Goal: Task Accomplishment & Management: Use online tool/utility

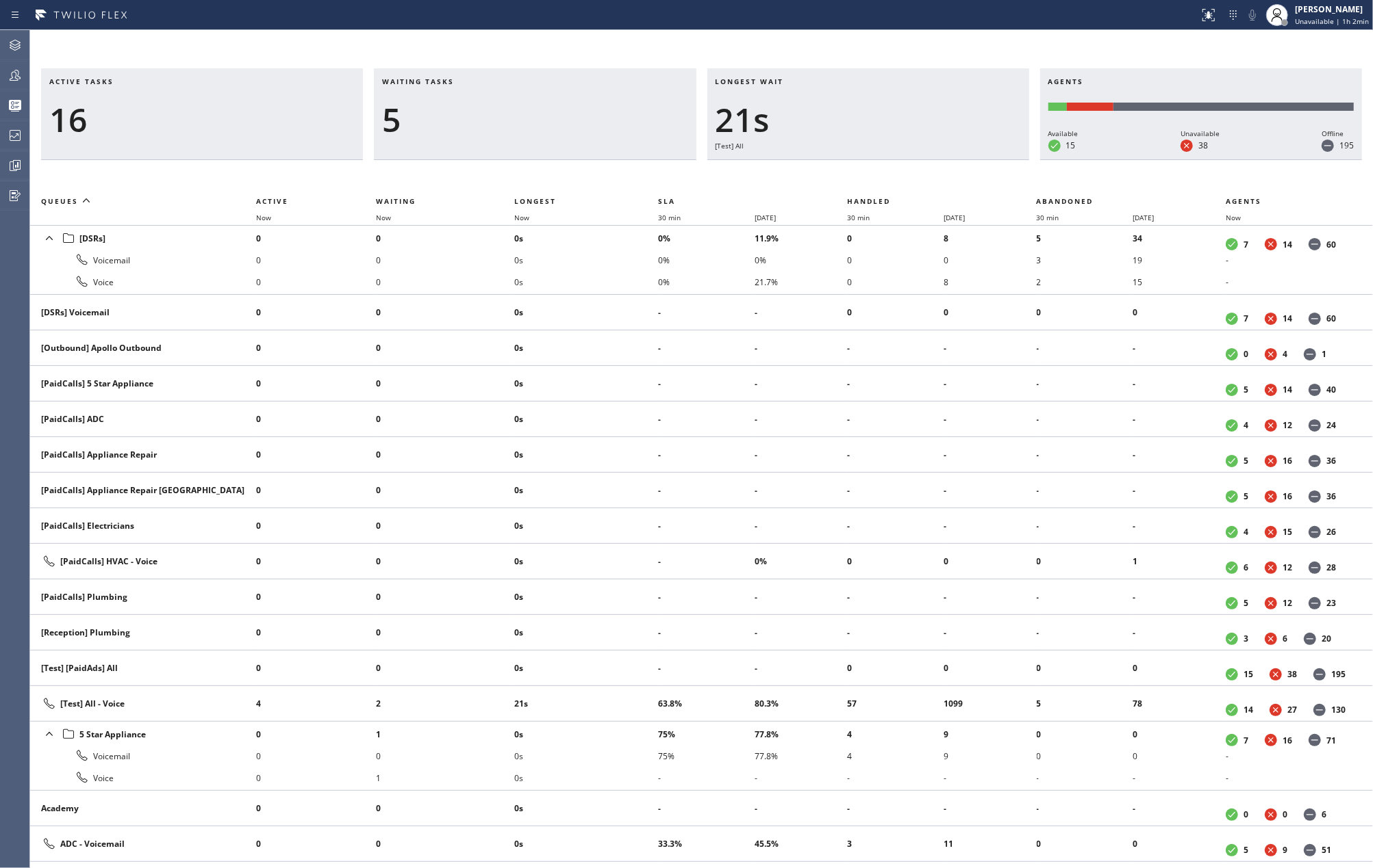
click at [573, 85] on h3 "Waiting tasks" at bounding box center [534, 87] width 306 height 21
click at [16, 138] on icon at bounding box center [15, 135] width 16 height 16
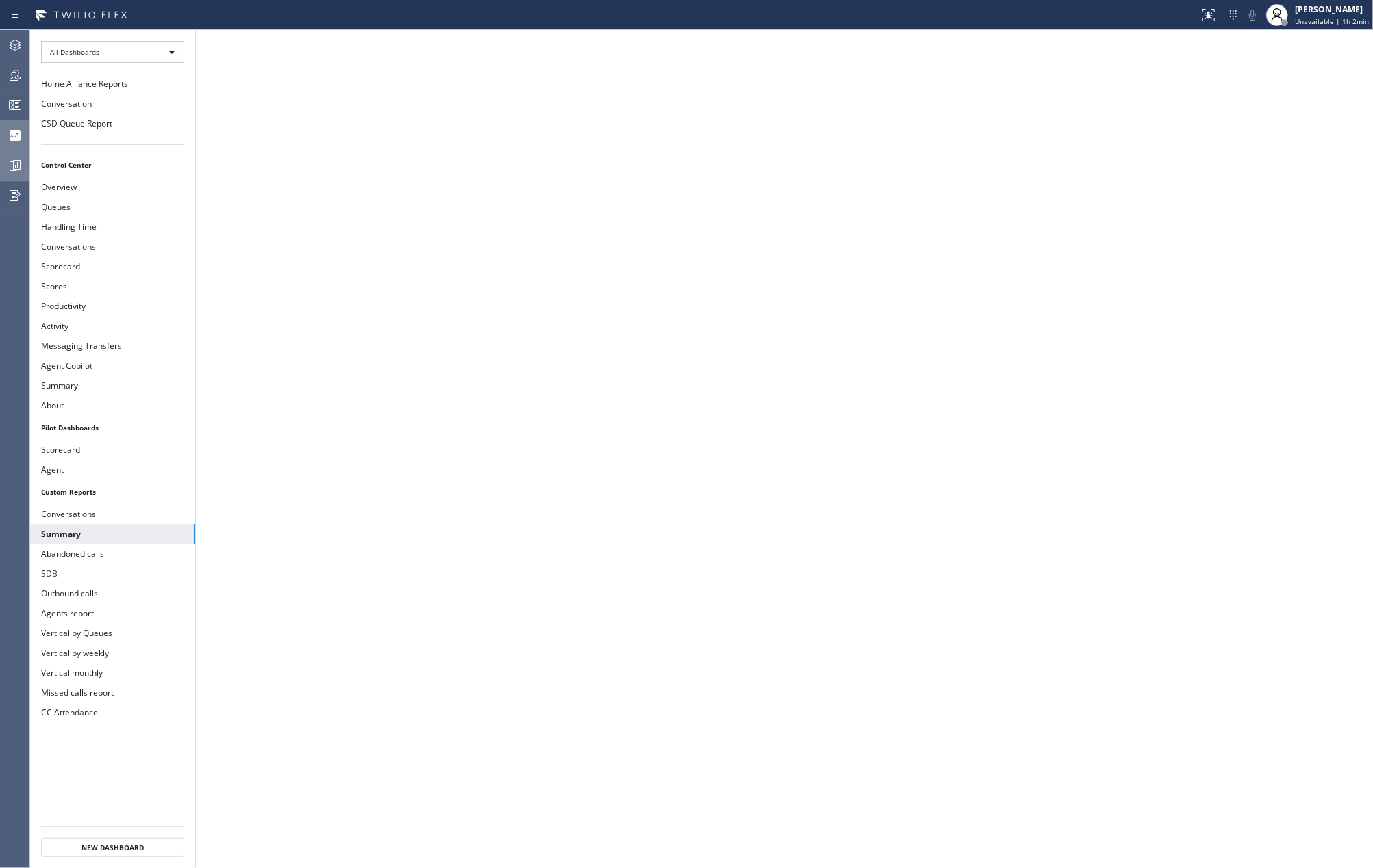
click at [13, 162] on icon at bounding box center [15, 166] width 16 height 16
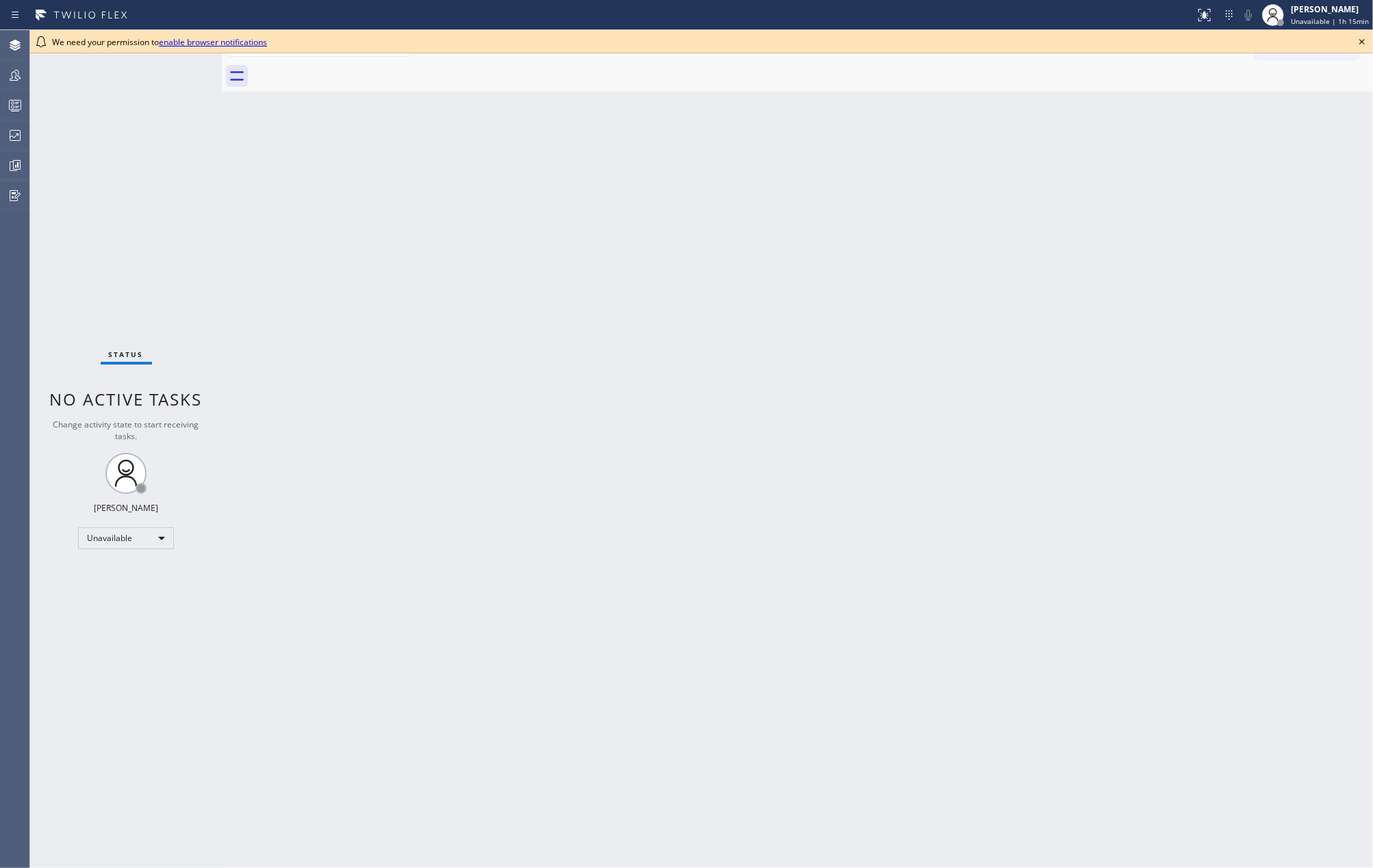
click at [1359, 36] on icon at bounding box center [1361, 41] width 16 height 16
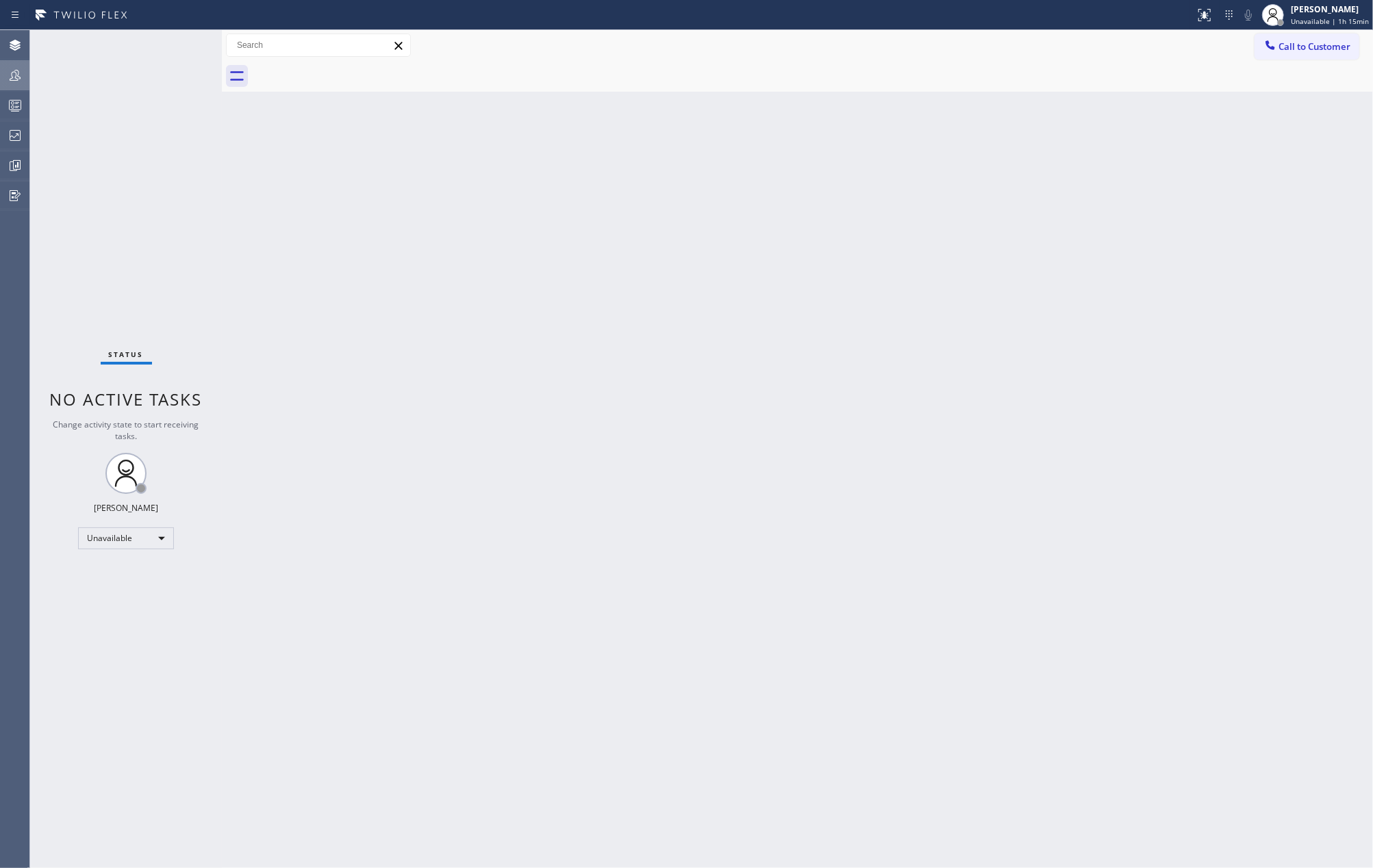
click at [17, 67] on icon at bounding box center [15, 75] width 16 height 16
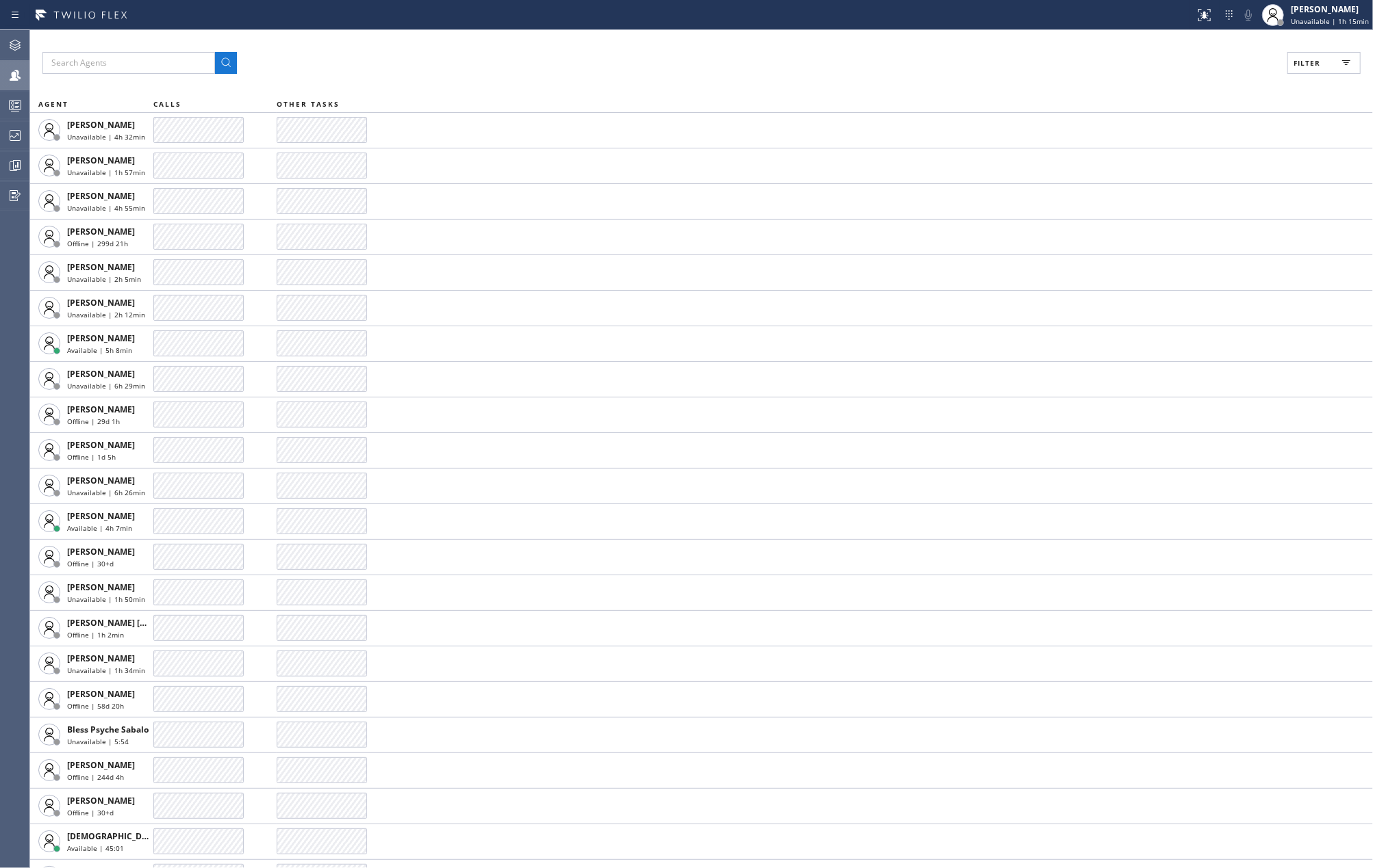
click at [1304, 59] on span "Filter" at bounding box center [1307, 63] width 27 height 10
click at [1175, 159] on input "Available" at bounding box center [1173, 161] width 16 height 16
checkbox input "true"
click at [1298, 80] on span "Apply" at bounding box center [1288, 78] width 28 height 10
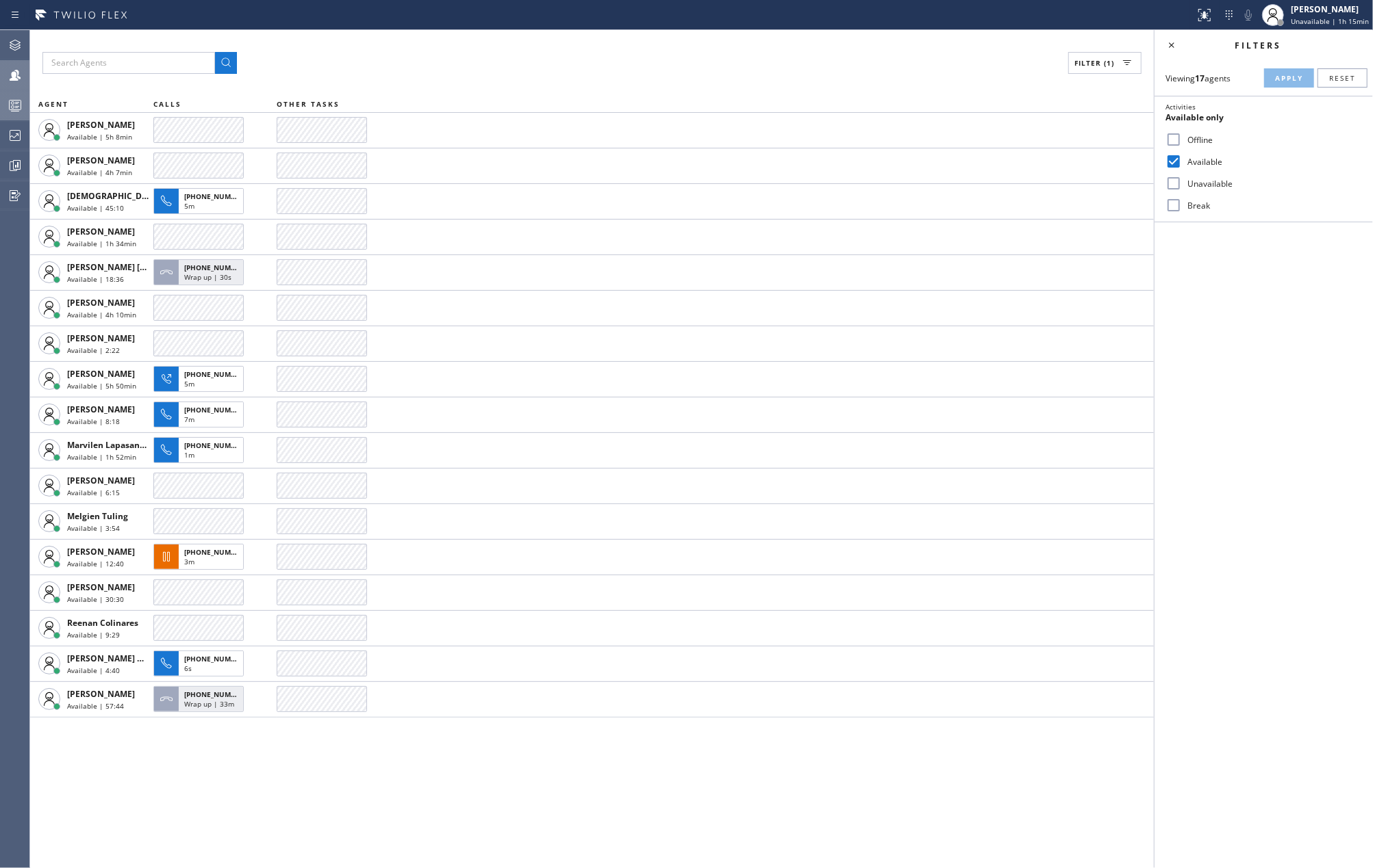
click at [7, 99] on icon at bounding box center [15, 105] width 16 height 16
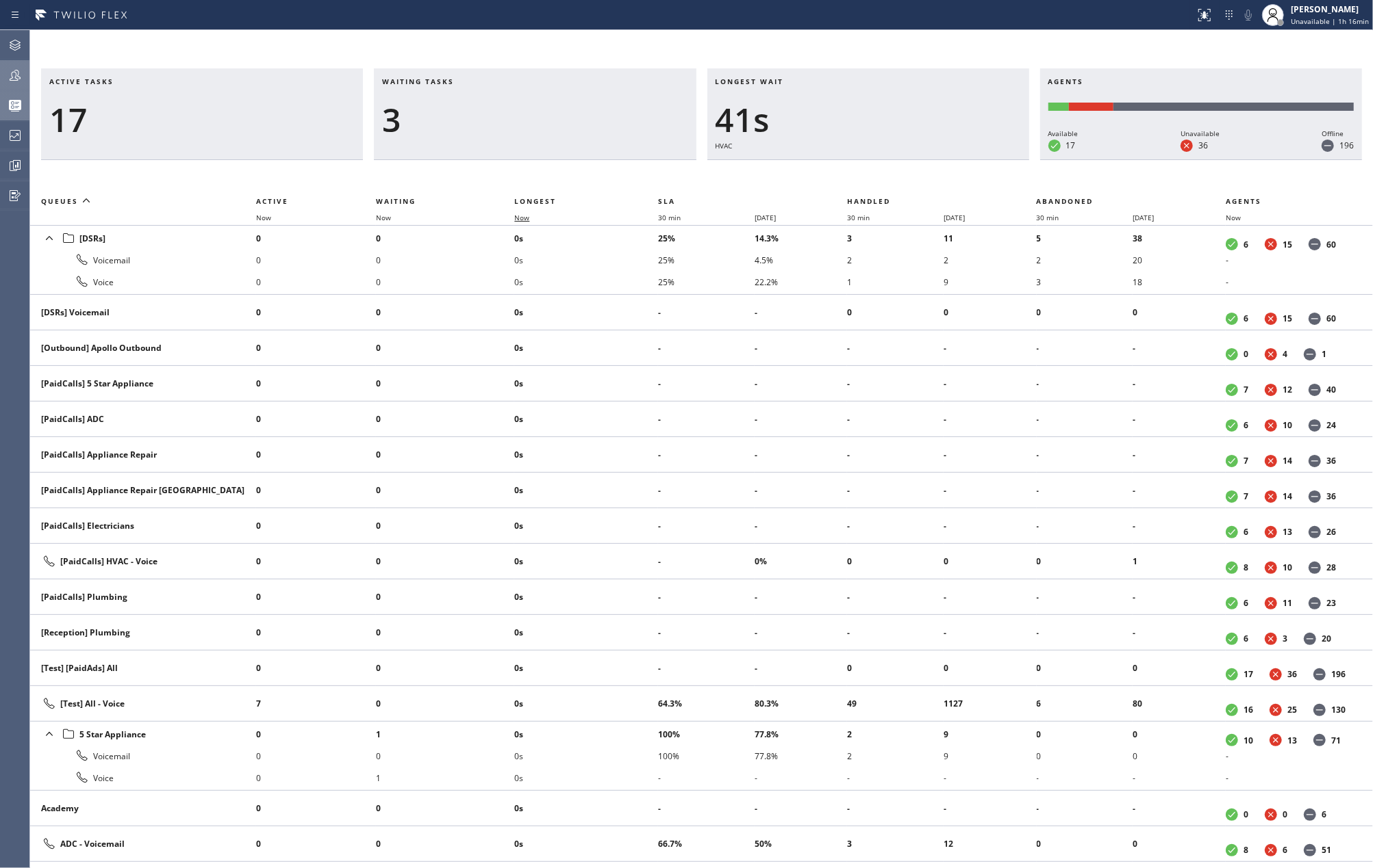
click at [523, 214] on span "Now" at bounding box center [522, 218] width 15 height 10
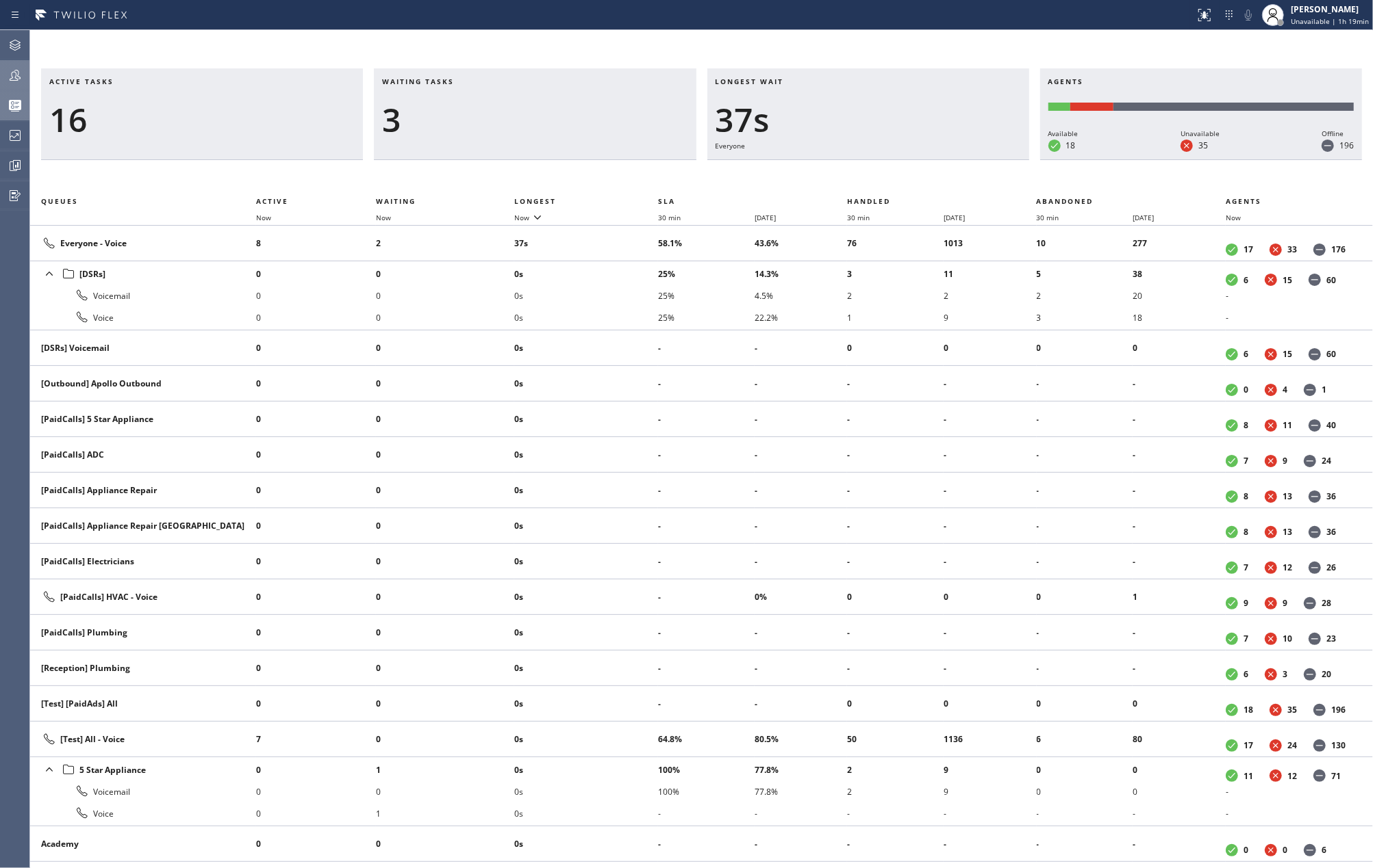
click at [447, 45] on div "Active tasks 16 Waiting tasks 3 Longest wait 37s Everyone Agents Available 18 U…" at bounding box center [702, 450] width 1343 height 838
click at [516, 213] on span "Now" at bounding box center [522, 218] width 15 height 10
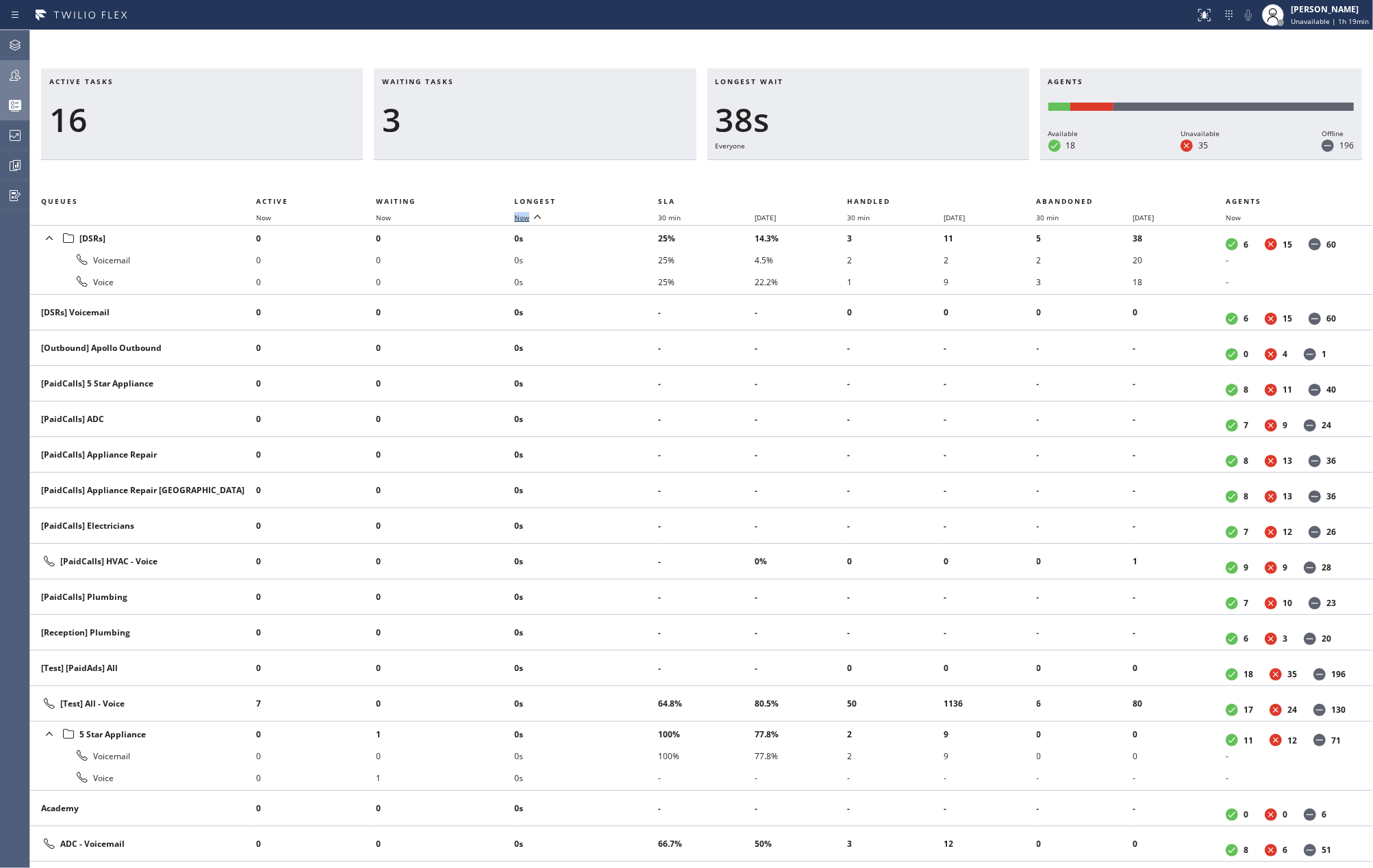
click at [516, 216] on span "Now" at bounding box center [522, 218] width 15 height 10
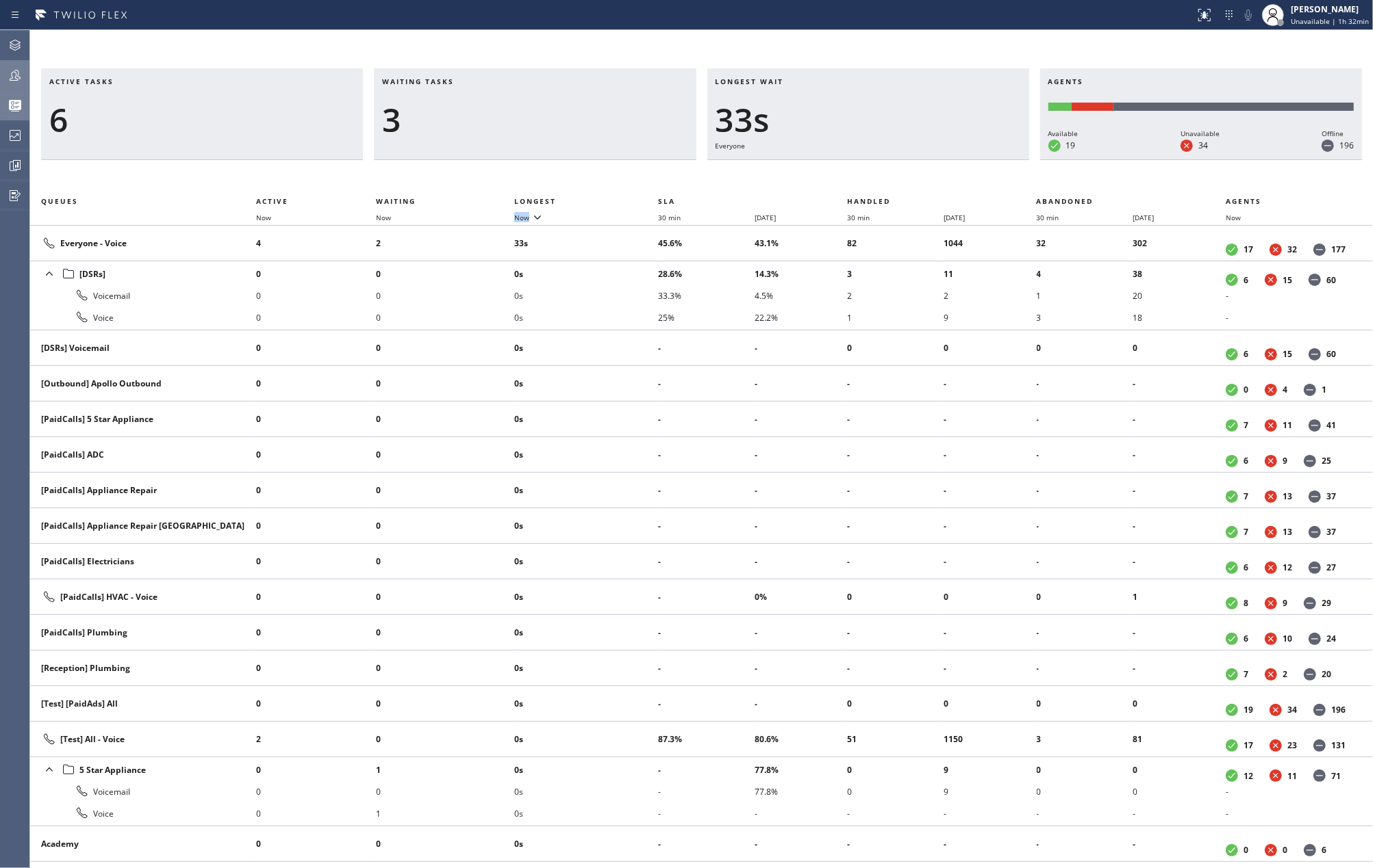
click at [526, 211] on th "Now" at bounding box center [586, 218] width 143 height 16
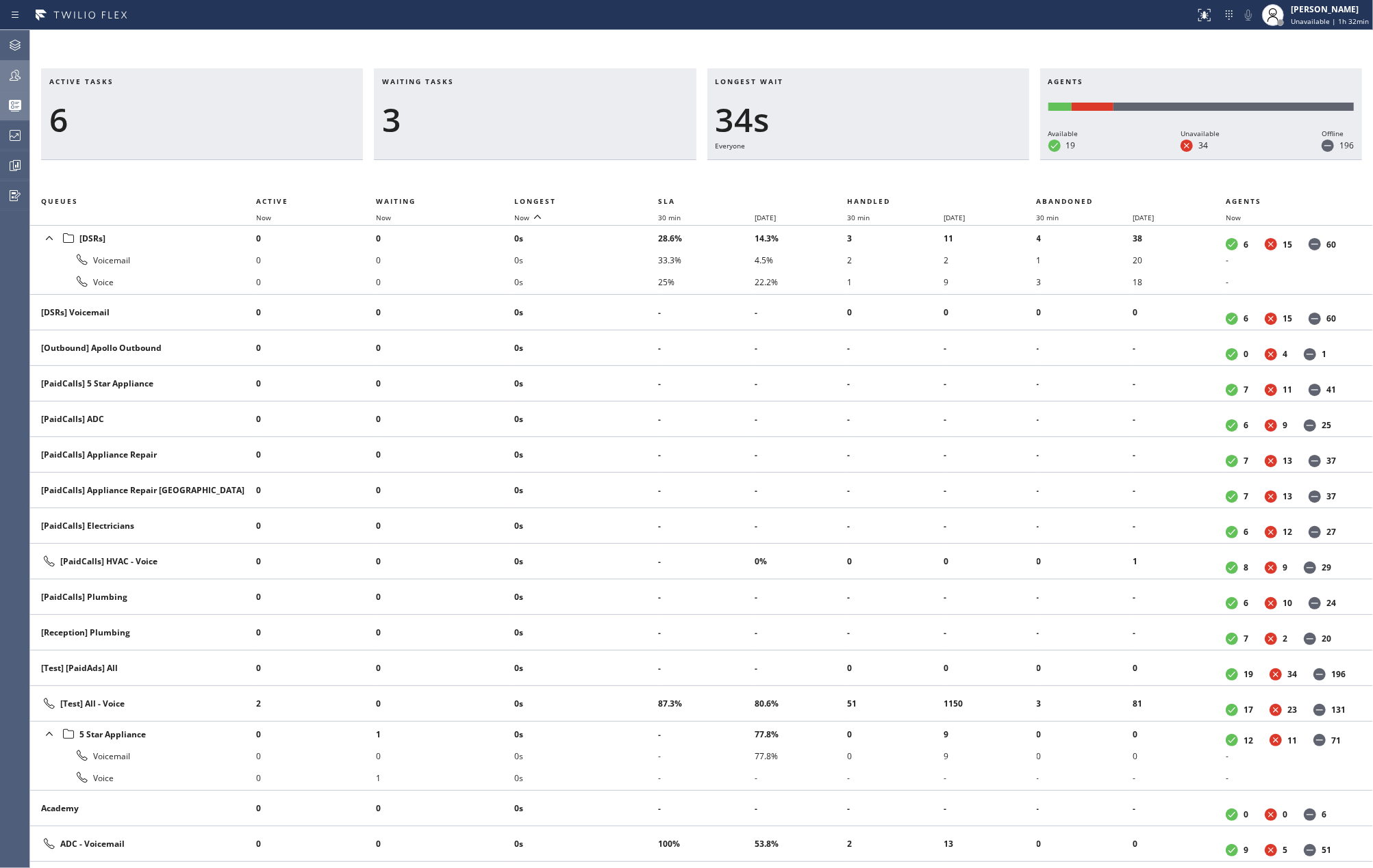
click at [526, 211] on th "Now" at bounding box center [586, 218] width 143 height 16
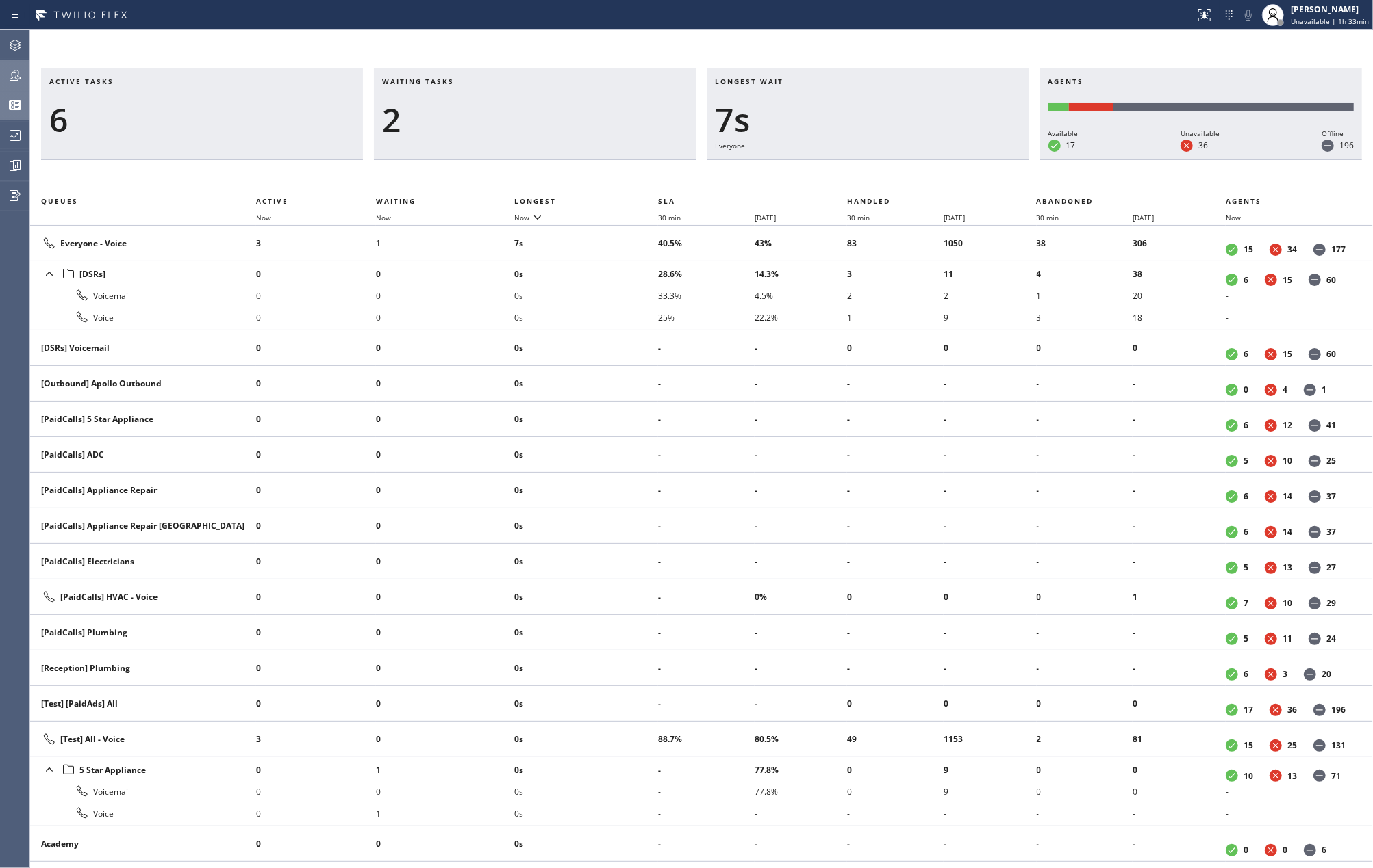
click at [546, 23] on div at bounding box center [597, 15] width 1184 height 21
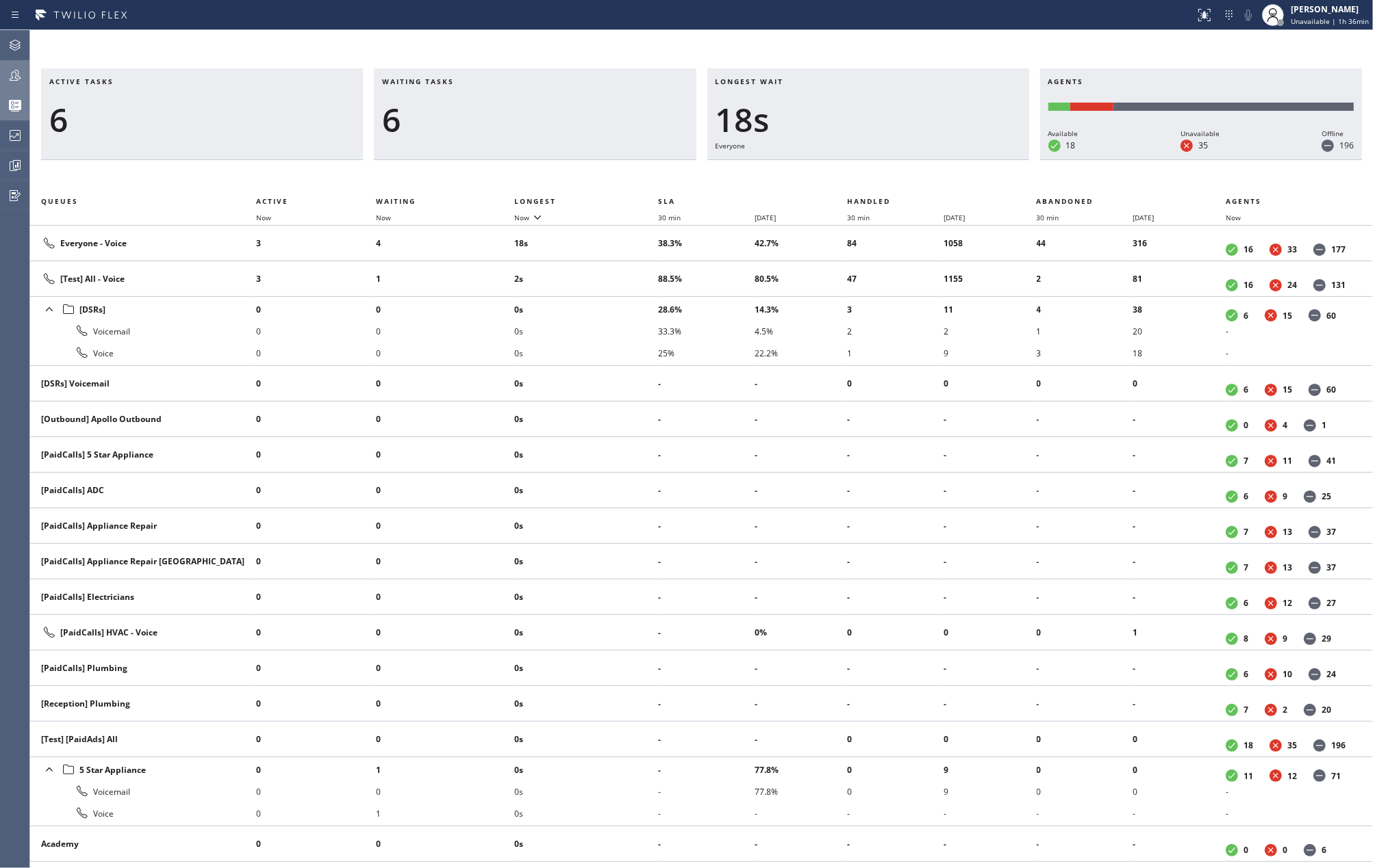
click at [531, 97] on h3 "Waiting tasks" at bounding box center [534, 87] width 306 height 21
click at [9, 81] on icon at bounding box center [15, 75] width 16 height 16
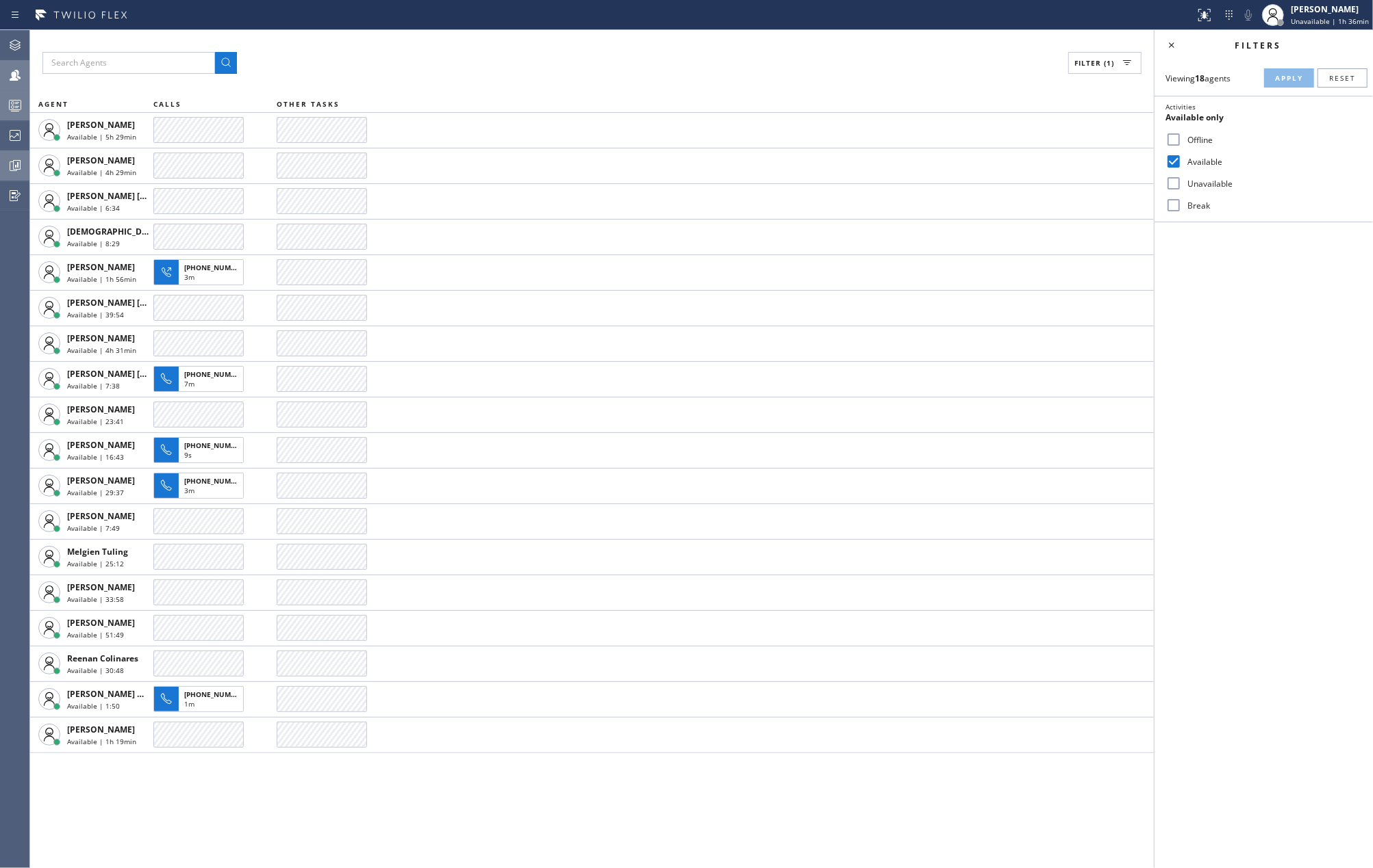
click at [10, 158] on icon at bounding box center [15, 166] width 16 height 16
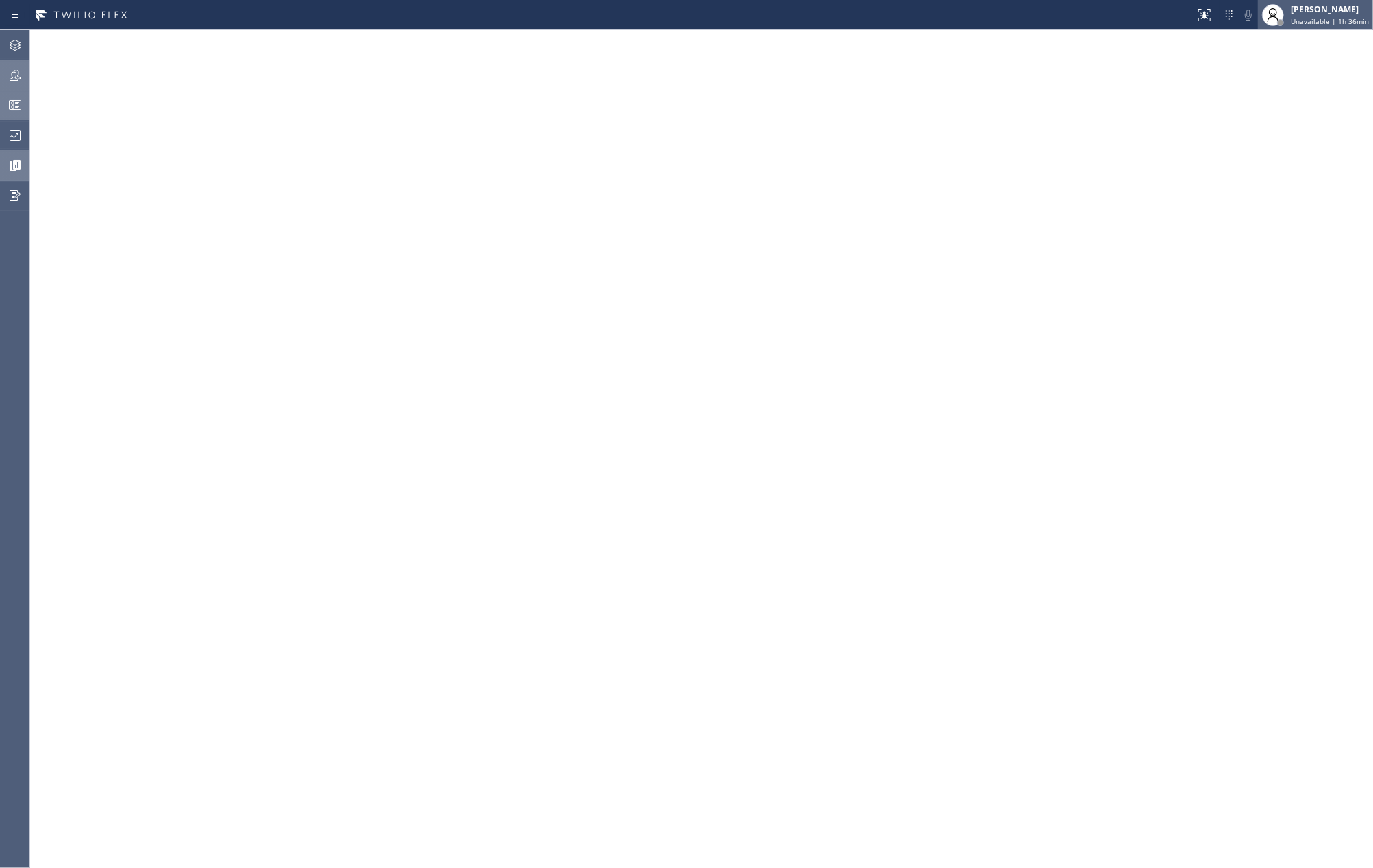
click at [1335, 18] on span "Unavailable | 1h 36min" at bounding box center [1329, 21] width 78 height 10
click at [15, 99] on icon at bounding box center [15, 105] width 16 height 16
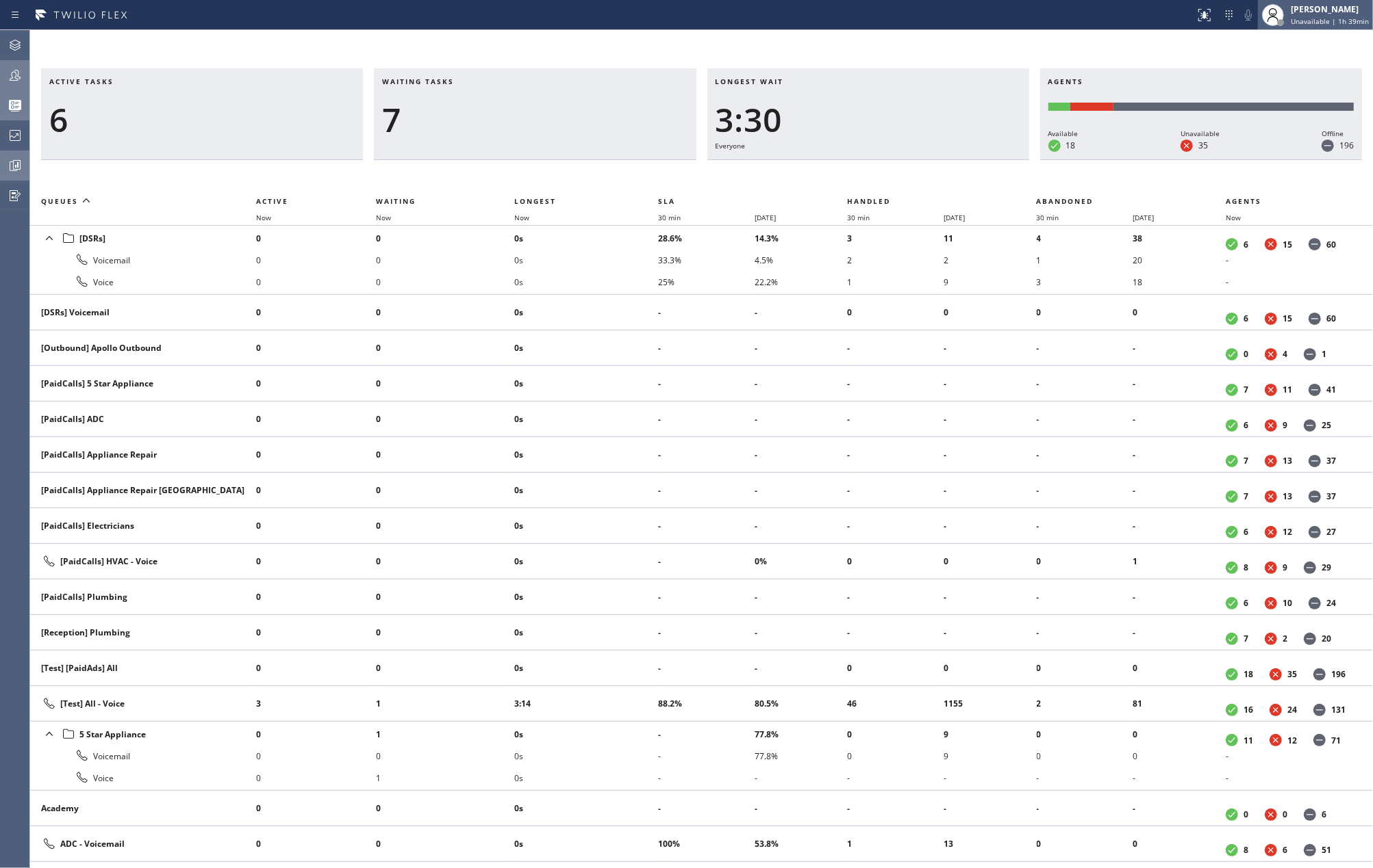
click at [1333, 22] on span "Unavailable | 1h 39min" at bounding box center [1329, 21] width 78 height 10
click at [1274, 70] on button "Available" at bounding box center [1304, 73] width 137 height 18
click at [523, 217] on span "Now" at bounding box center [522, 218] width 15 height 10
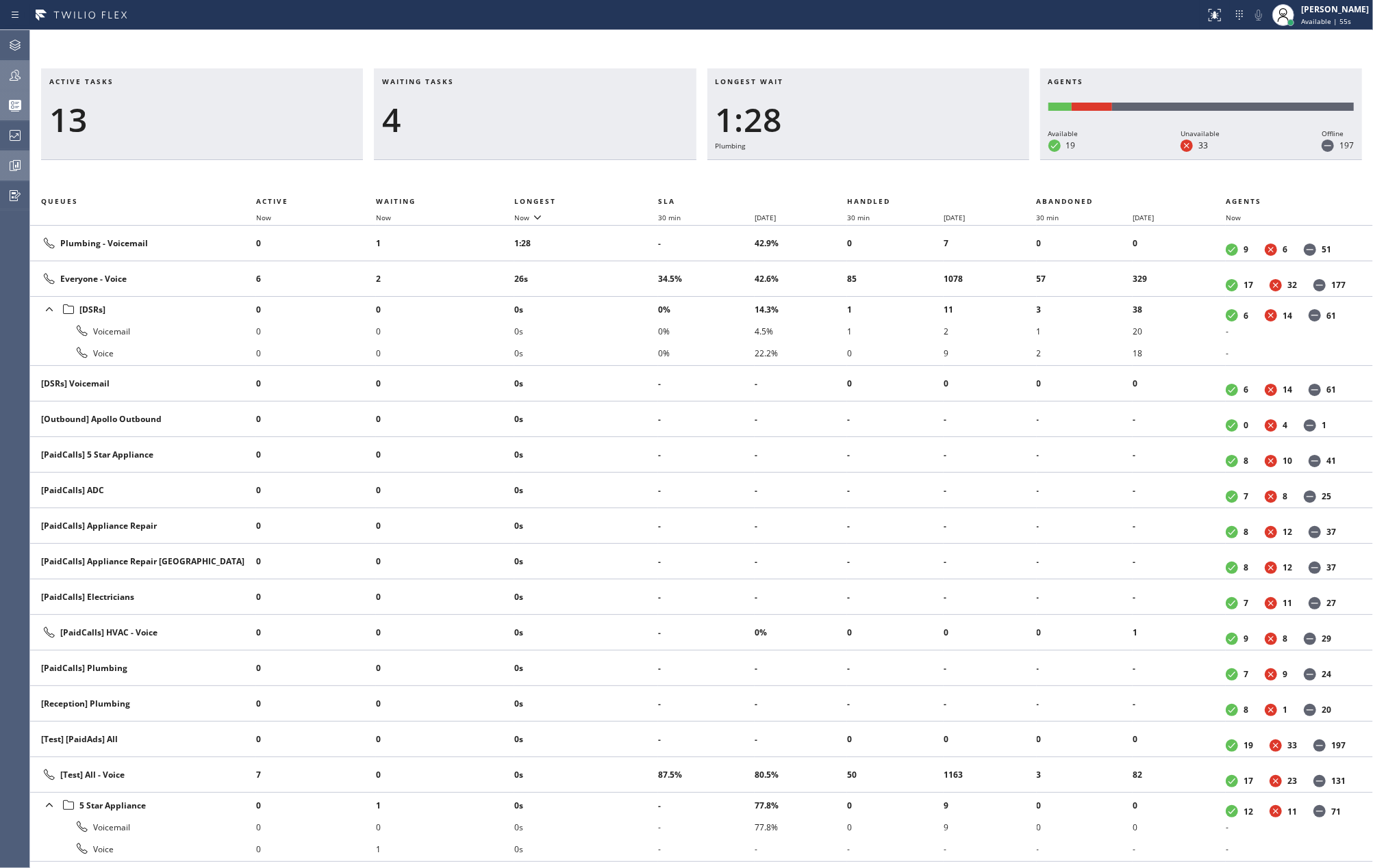
click at [502, 47] on div "Active tasks 13 Waiting tasks 4 Longest wait 1:28 Plumbing Agents Available 19 …" at bounding box center [702, 450] width 1343 height 838
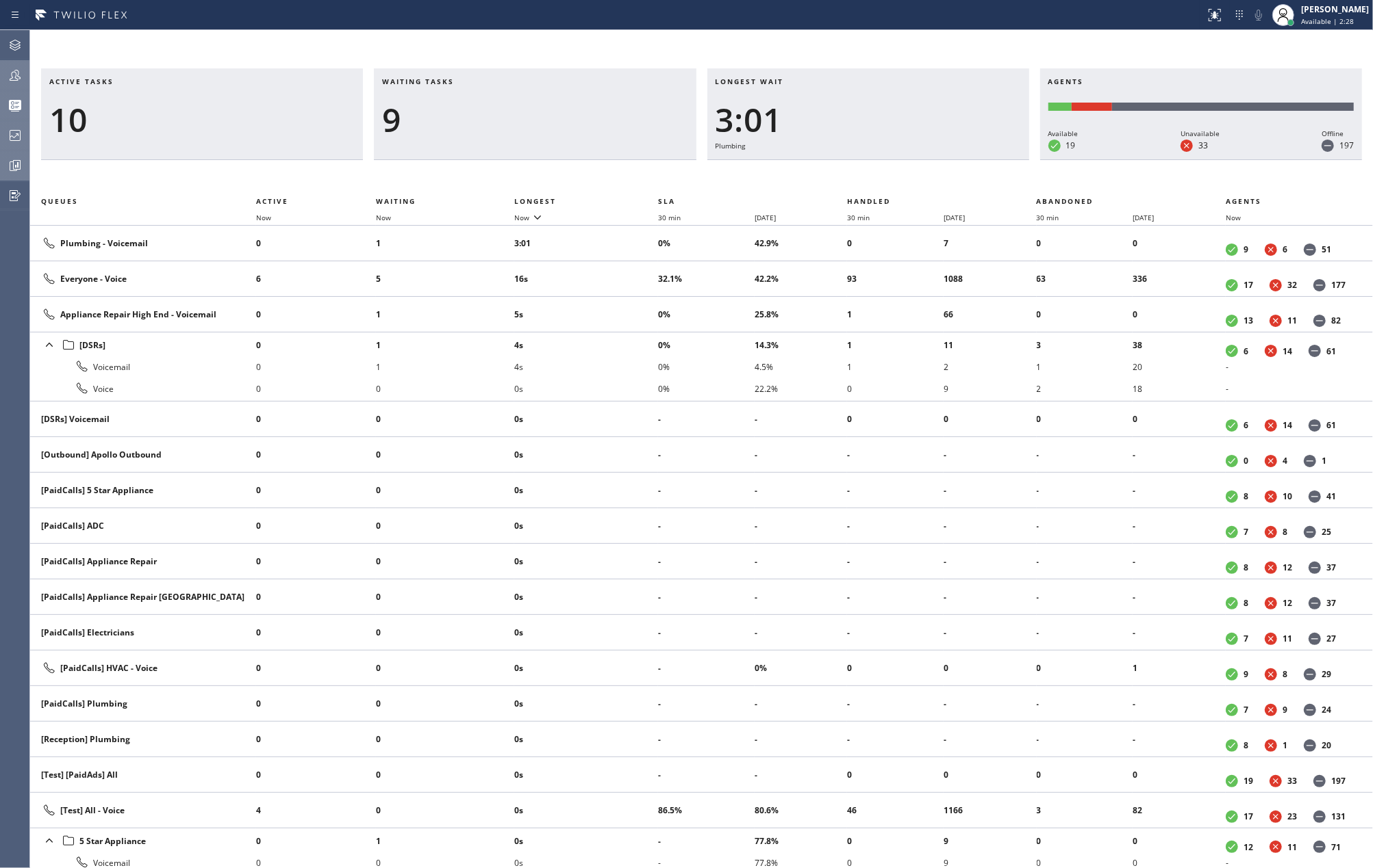
click at [20, 127] on icon at bounding box center [15, 135] width 16 height 16
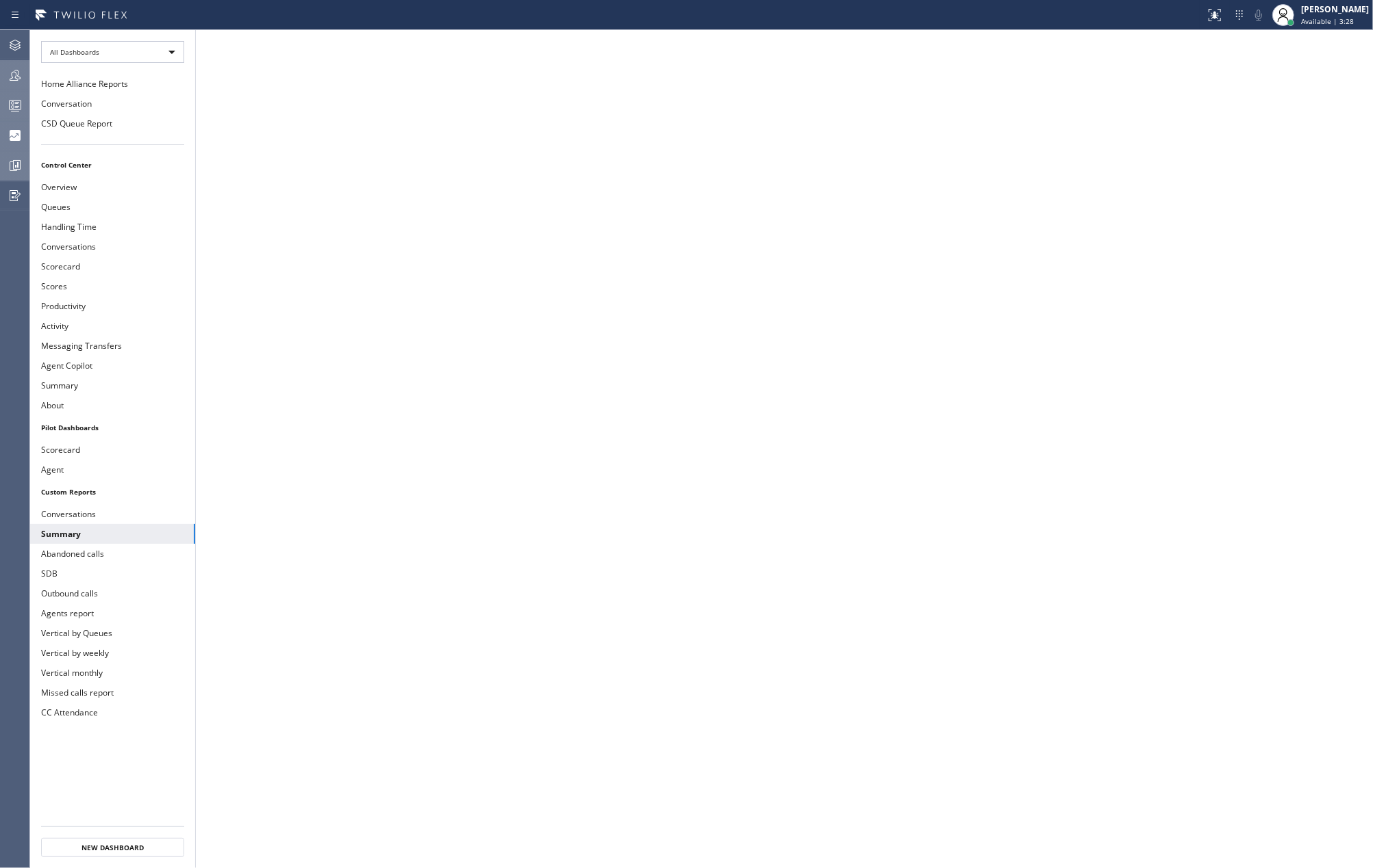
click at [15, 107] on icon at bounding box center [15, 107] width 7 height 9
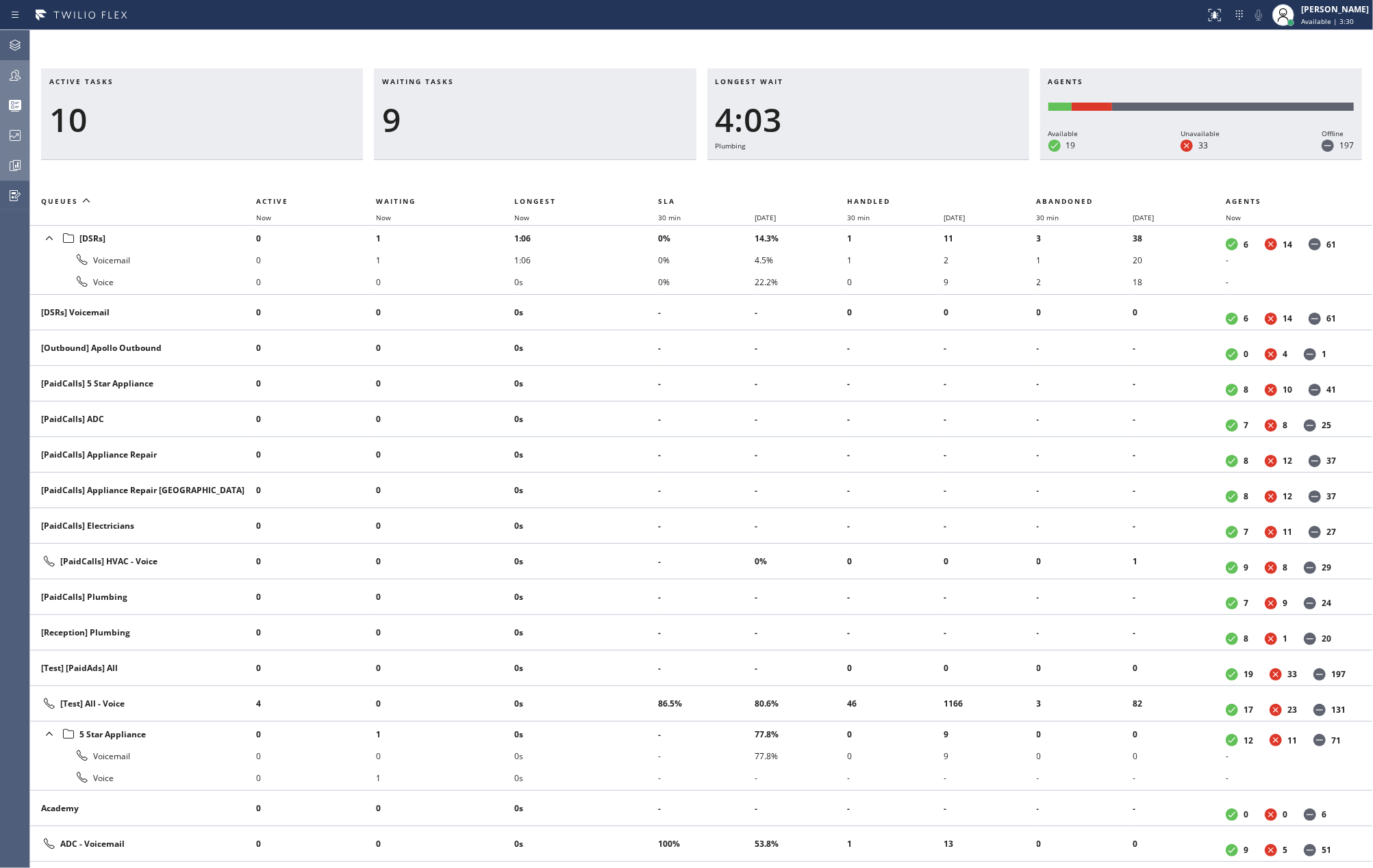
click at [523, 211] on th "Now" at bounding box center [586, 218] width 143 height 16
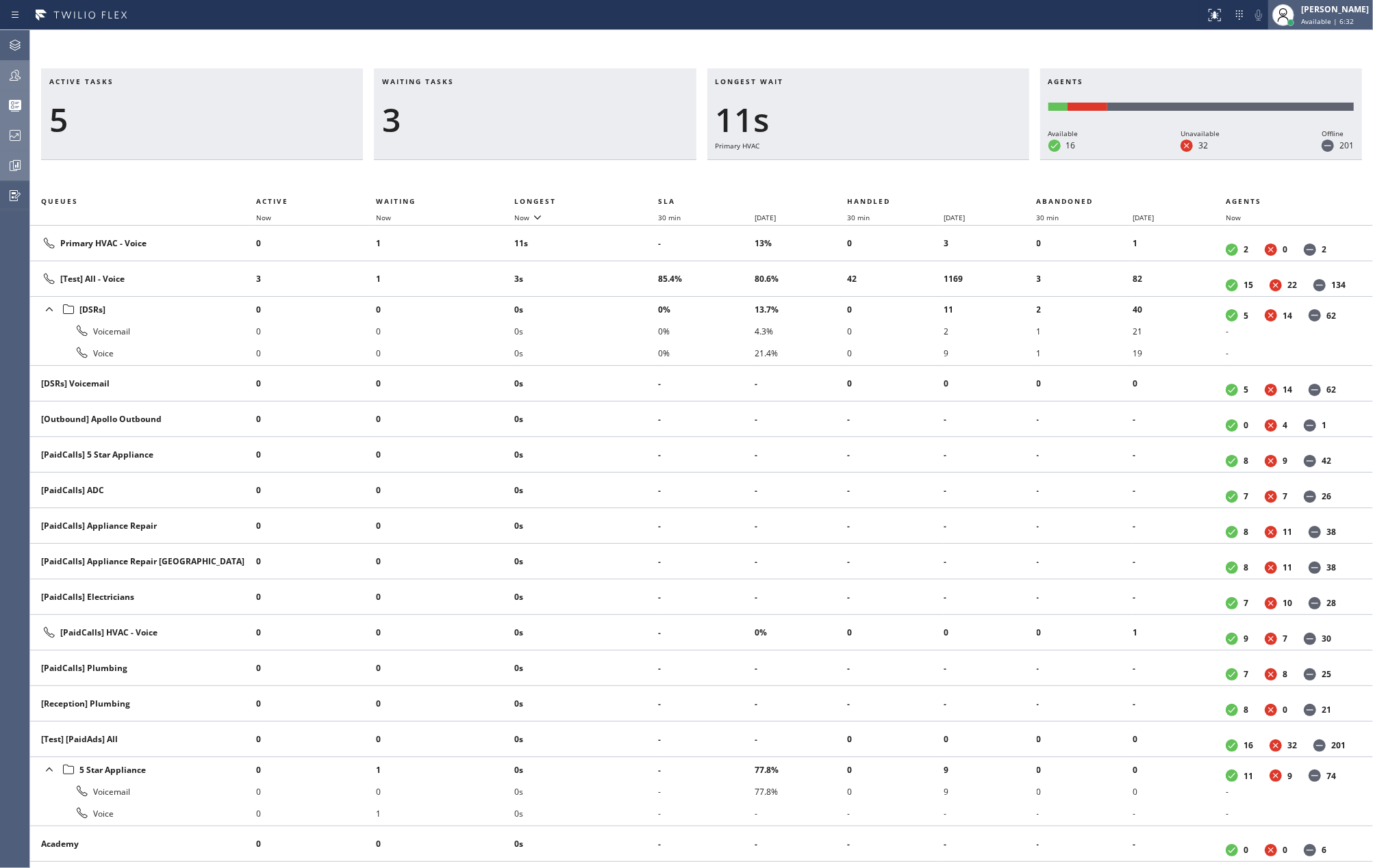
click at [1339, 5] on div "[PERSON_NAME]" at bounding box center [1334, 9] width 68 height 12
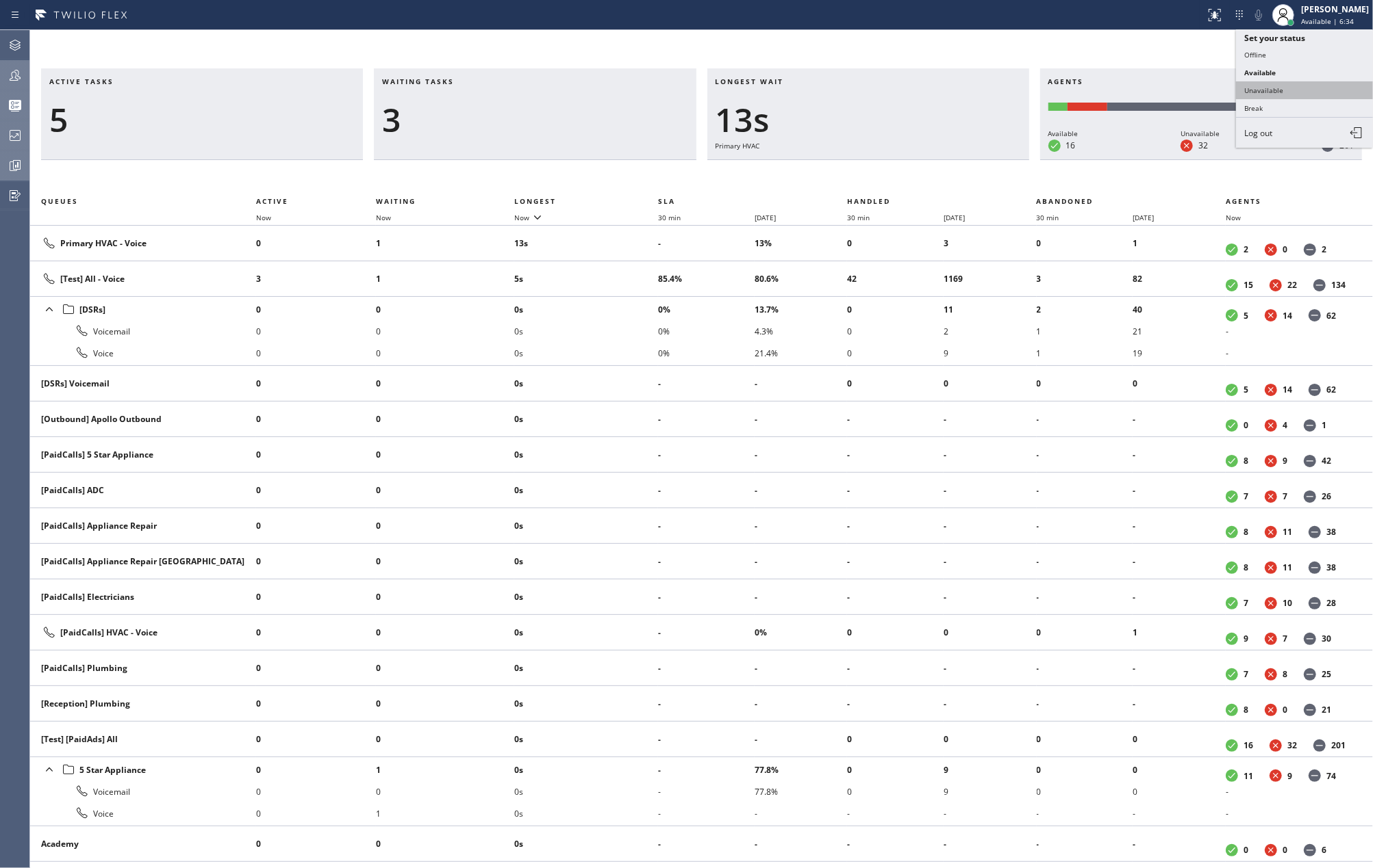
click at [1280, 88] on button "Unavailable" at bounding box center [1304, 90] width 137 height 18
click at [19, 137] on icon at bounding box center [15, 135] width 16 height 16
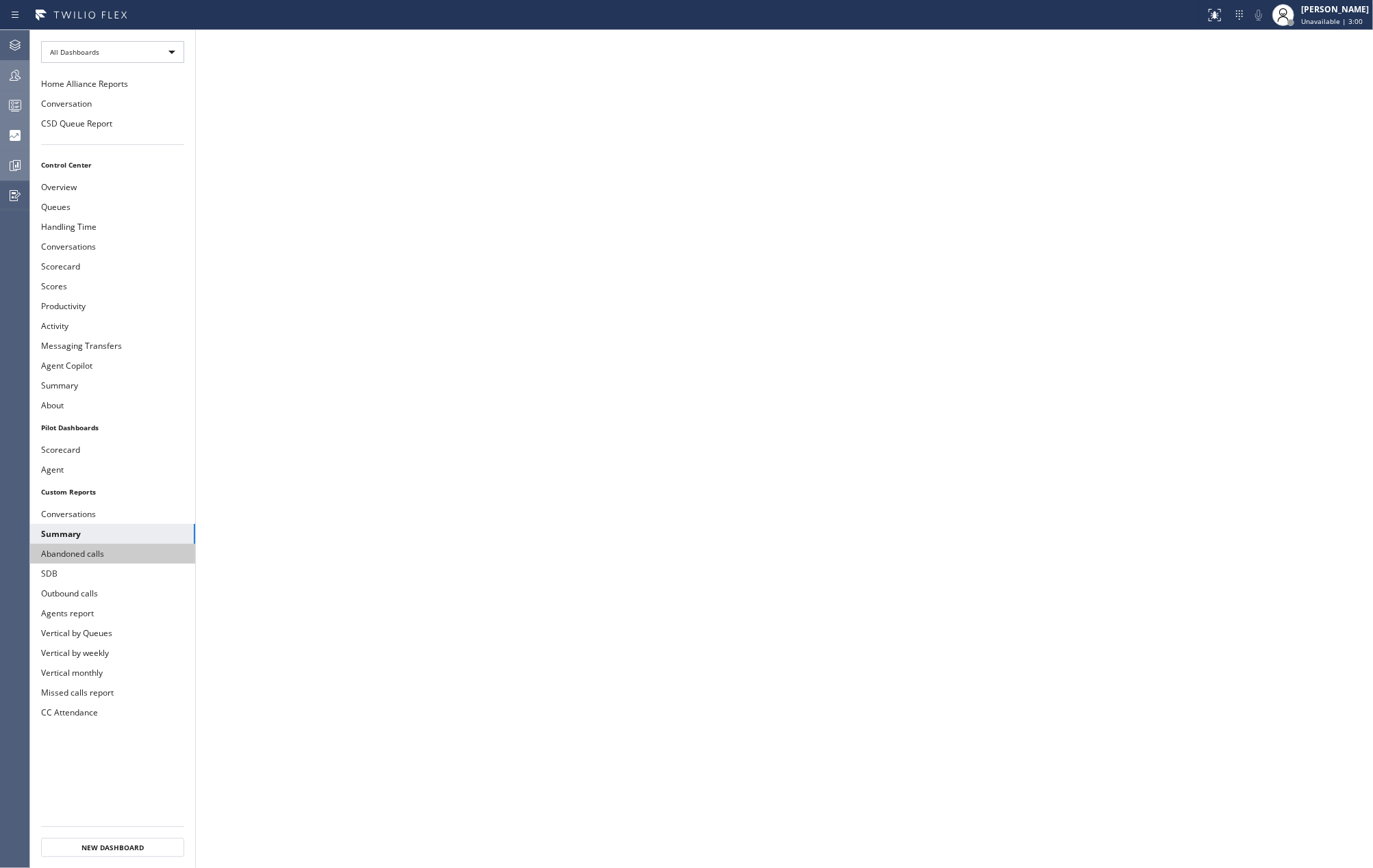
click at [81, 554] on button "Abandoned calls" at bounding box center [113, 554] width 165 height 20
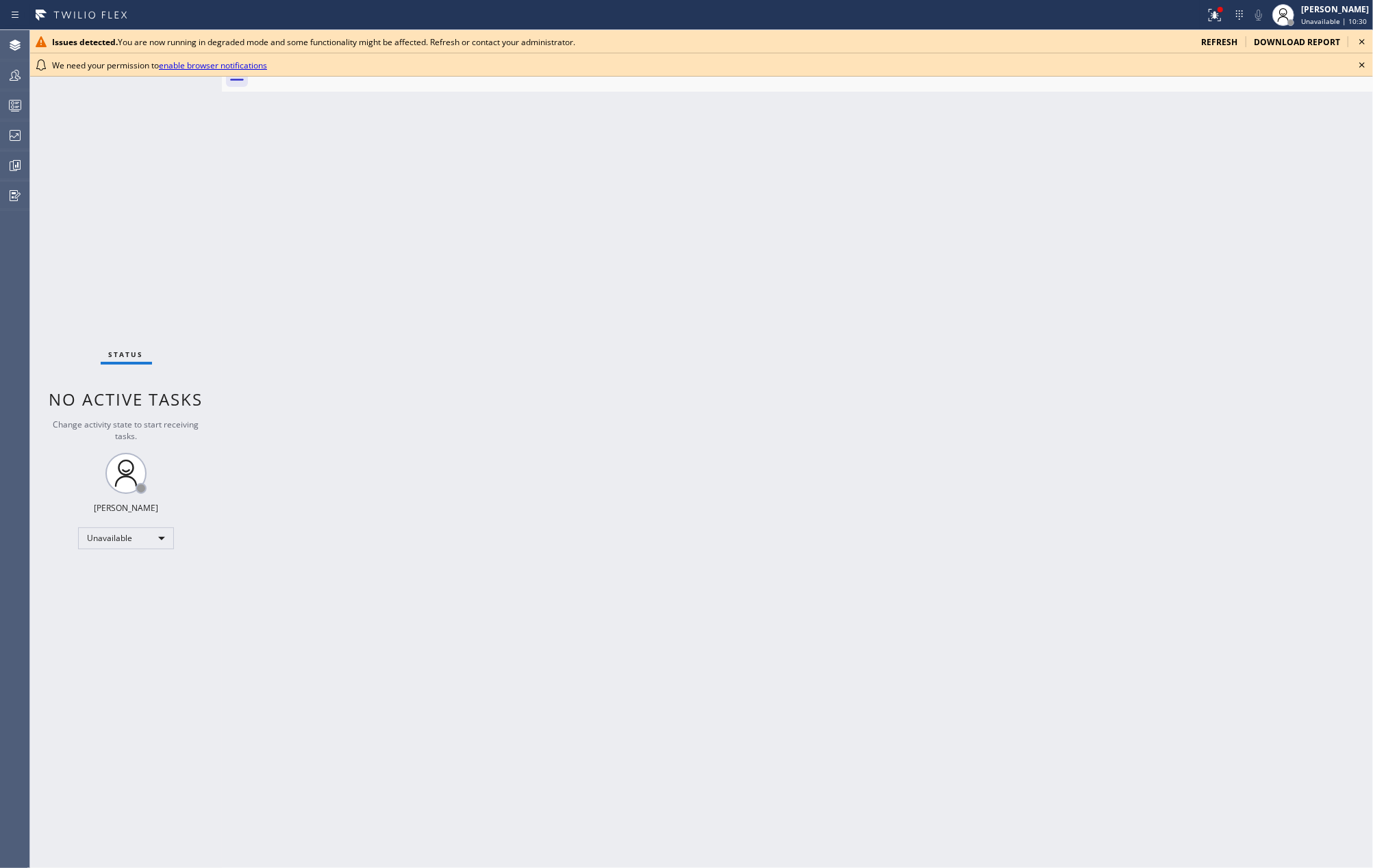
click at [1359, 42] on icon at bounding box center [1361, 41] width 16 height 16
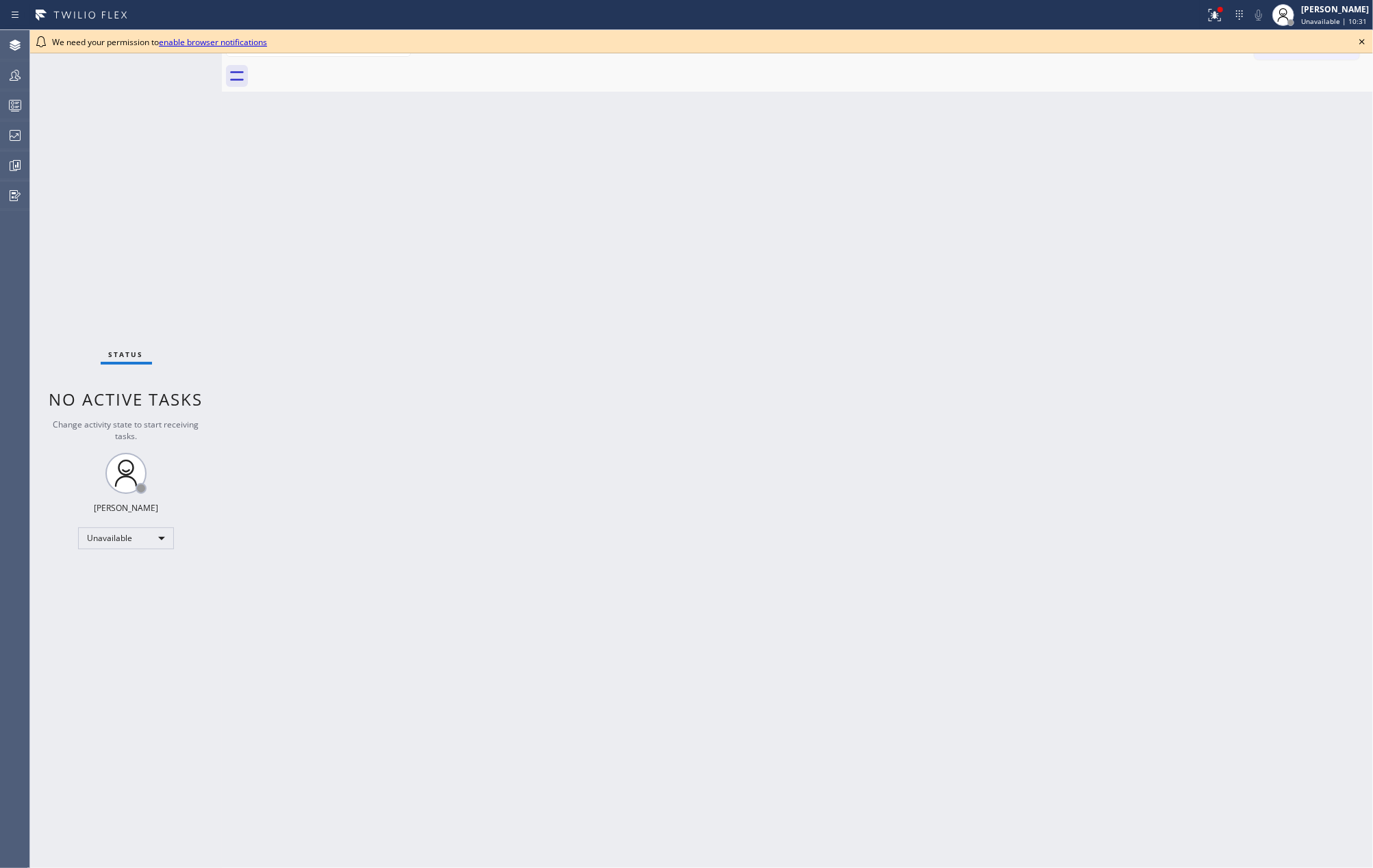
click at [1357, 39] on icon at bounding box center [1361, 41] width 16 height 16
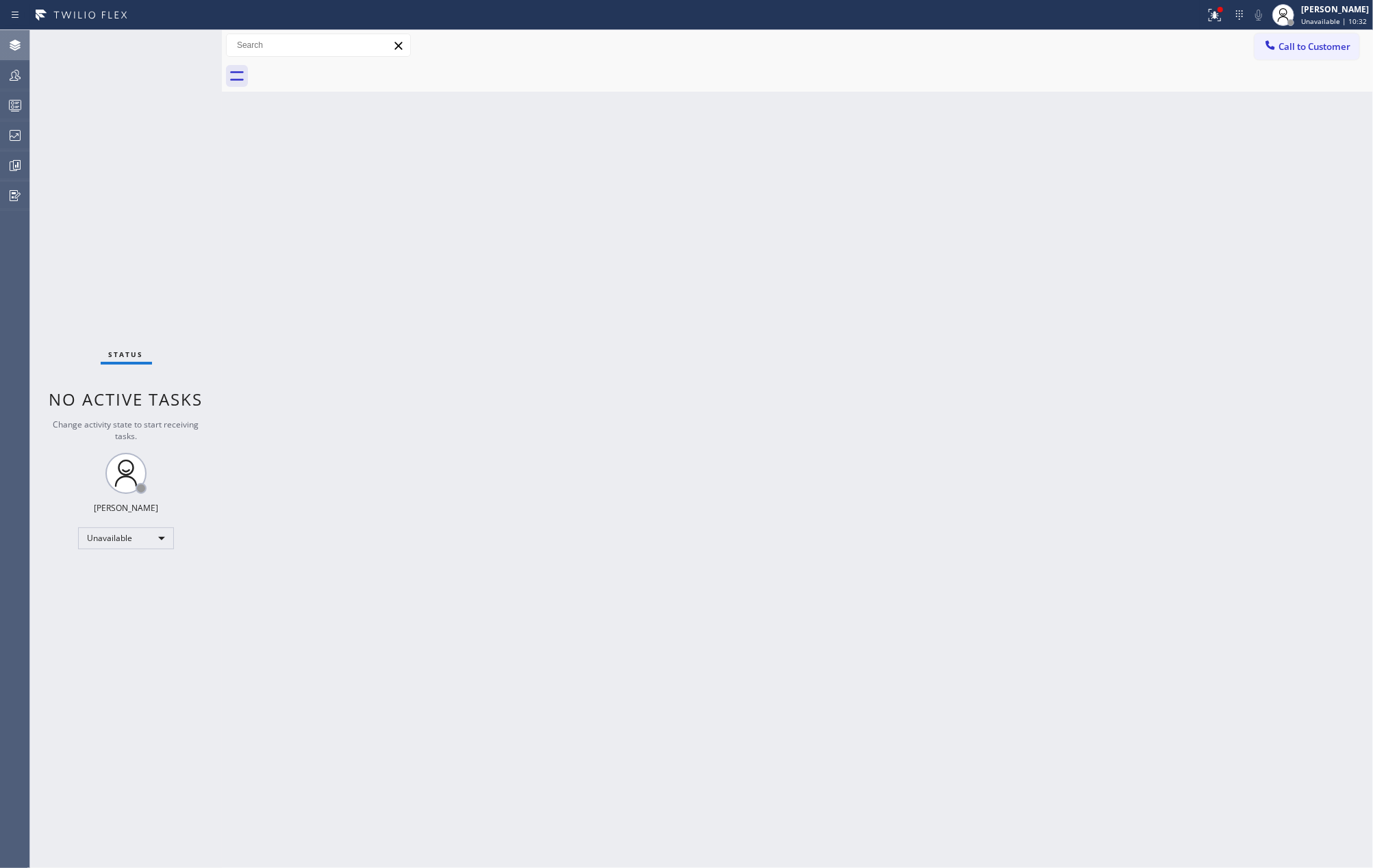
click at [4, 42] on div at bounding box center [15, 45] width 30 height 16
click at [1295, 45] on span "Call to Customer" at bounding box center [1314, 47] width 72 height 13
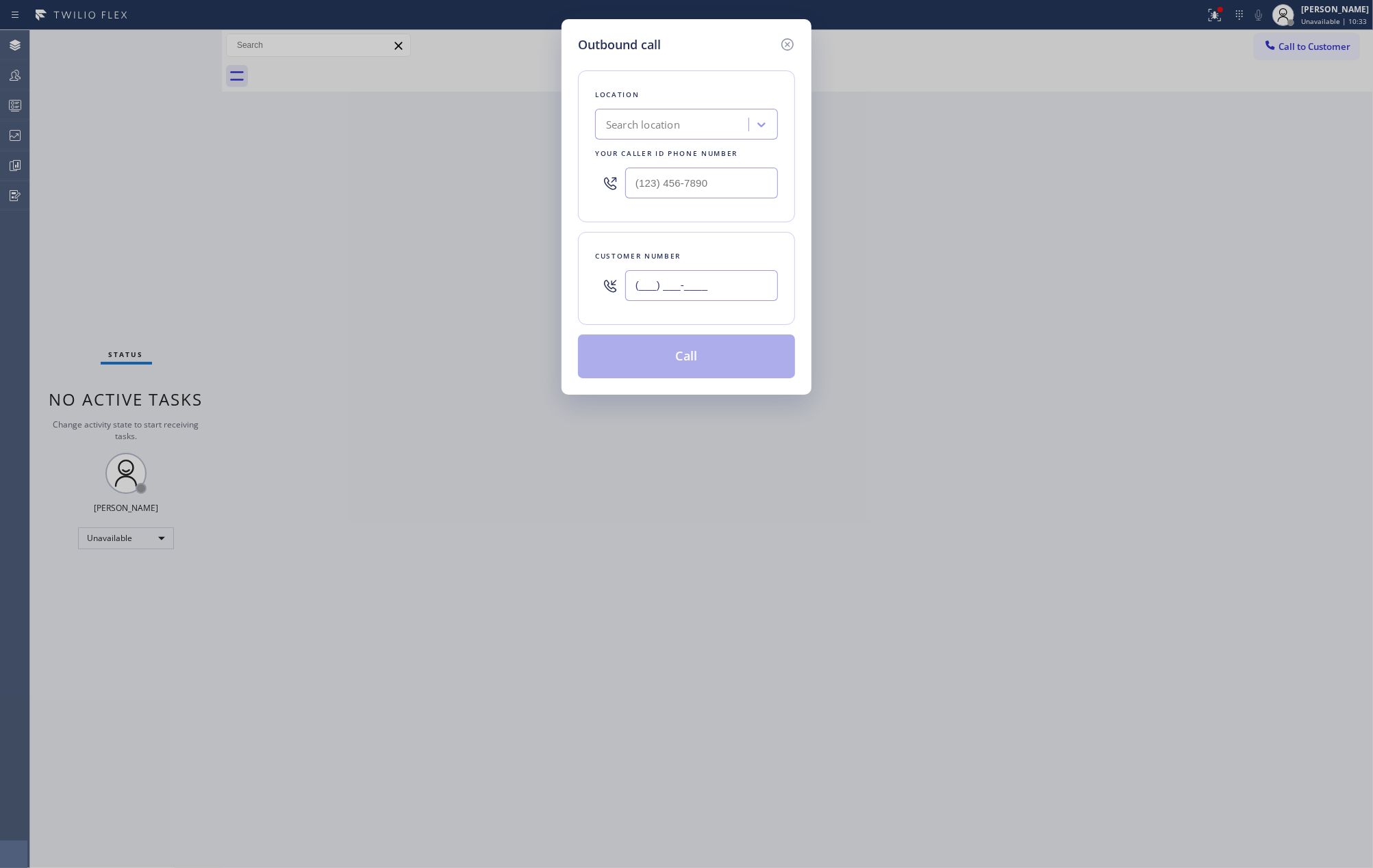
click at [726, 277] on input "(___) ___-____" at bounding box center [701, 286] width 152 height 30
paste input "925) 594-2634"
type input "(925) 594-2634"
click at [735, 190] on input "(___) ___-____" at bounding box center [701, 183] width 152 height 30
paste input "408) 549-8060"
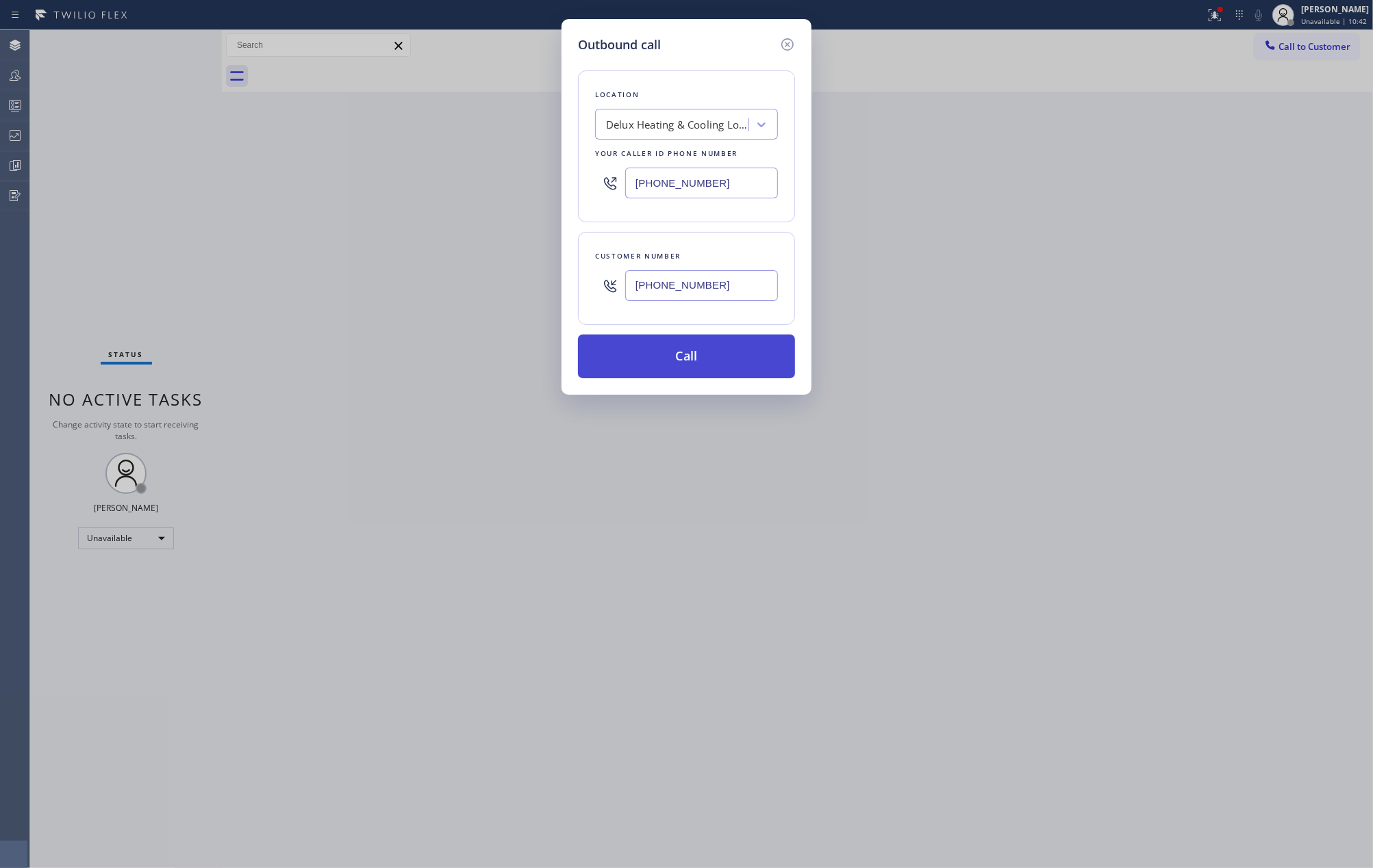
type input "(408) 549-8060"
click at [721, 360] on button "Call" at bounding box center [686, 357] width 217 height 44
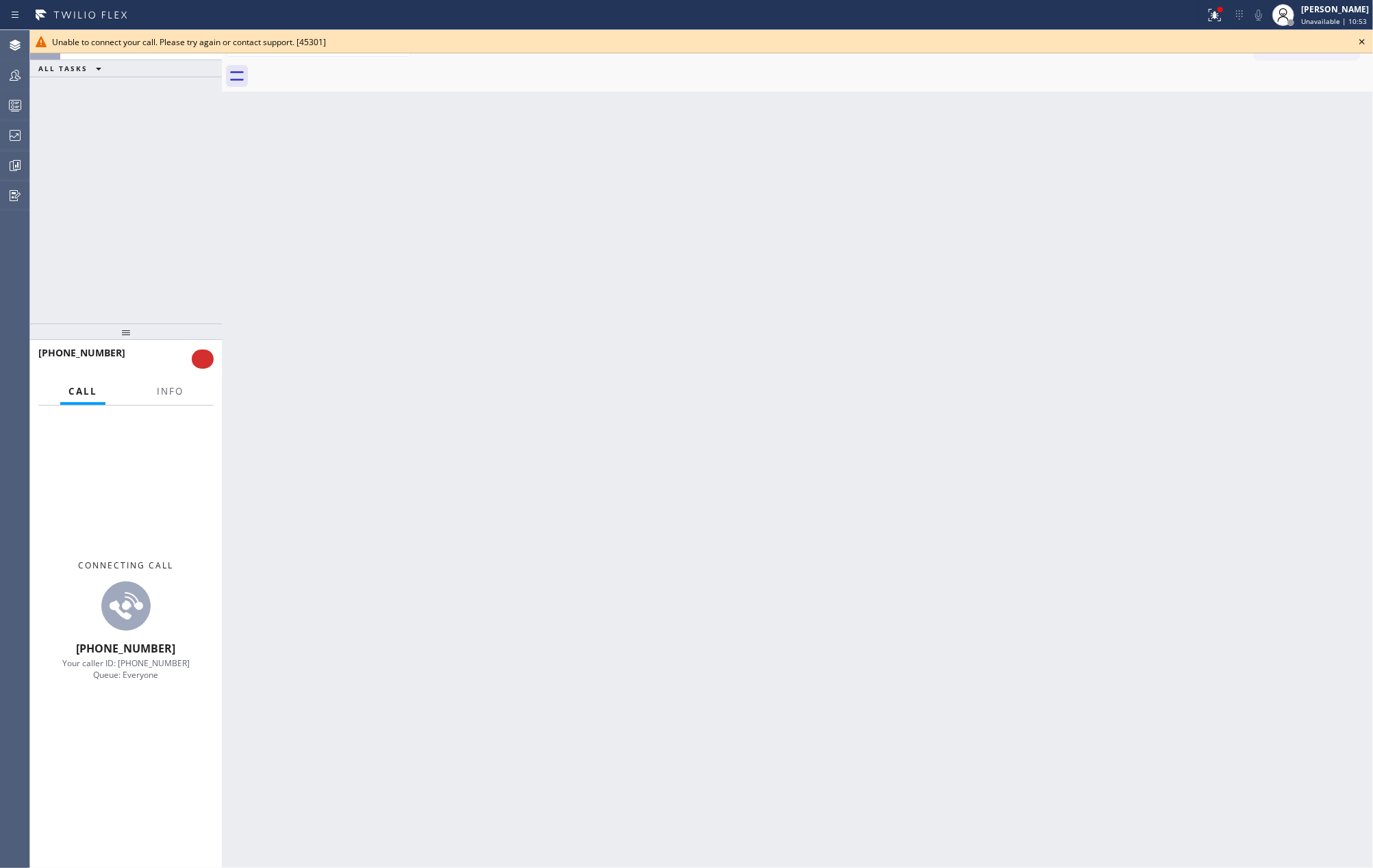
click at [1359, 39] on icon at bounding box center [1361, 41] width 16 height 16
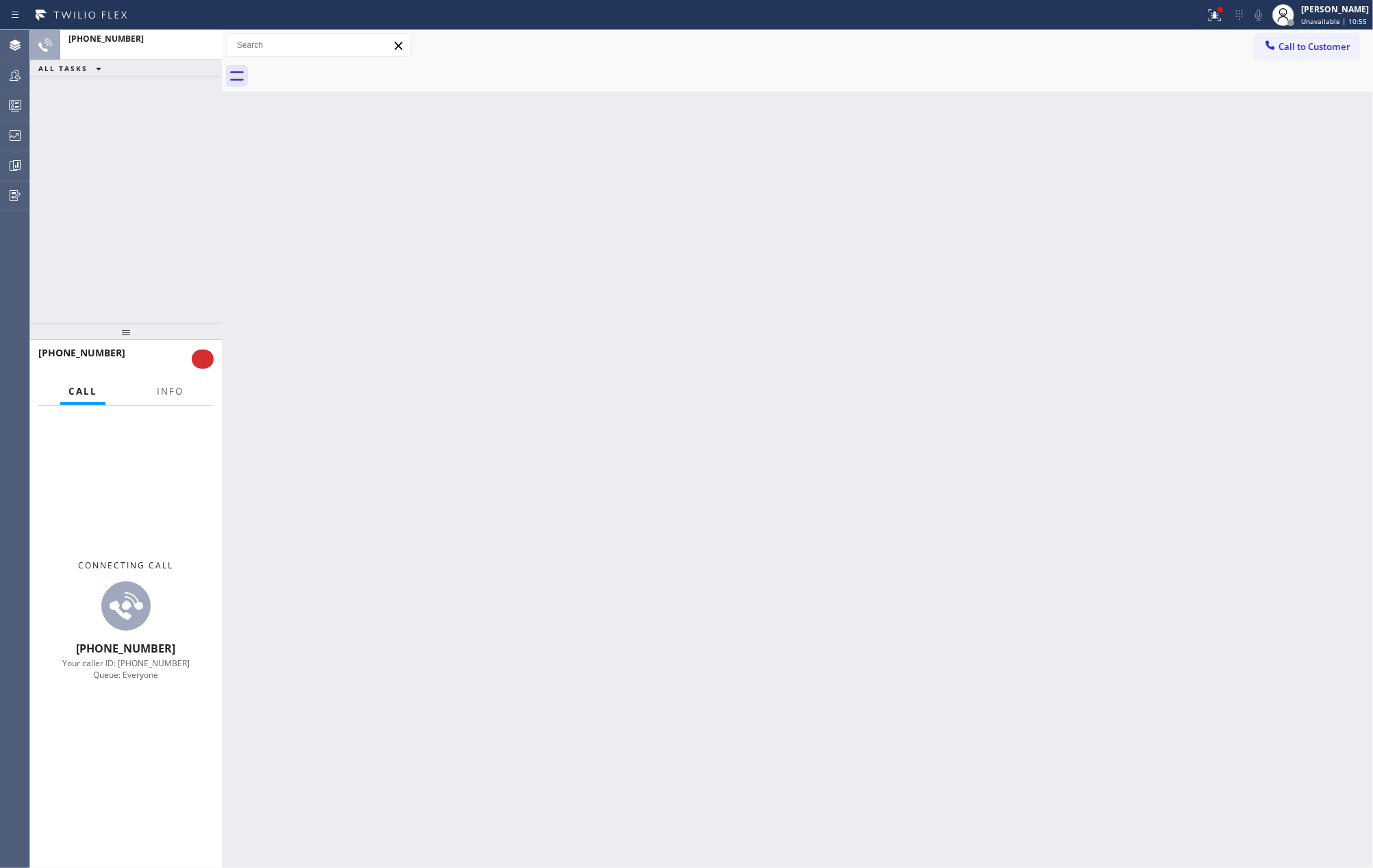
drag, startPoint x: 118, startPoint y: 332, endPoint x: 153, endPoint y: 185, distance: 151.1
click at [153, 185] on div "+19255942634 ALL TASKS ALL TASKS ACTIVE TASKS TASKS IN WRAP UP +19255942634 Cal…" at bounding box center [126, 450] width 192 height 838
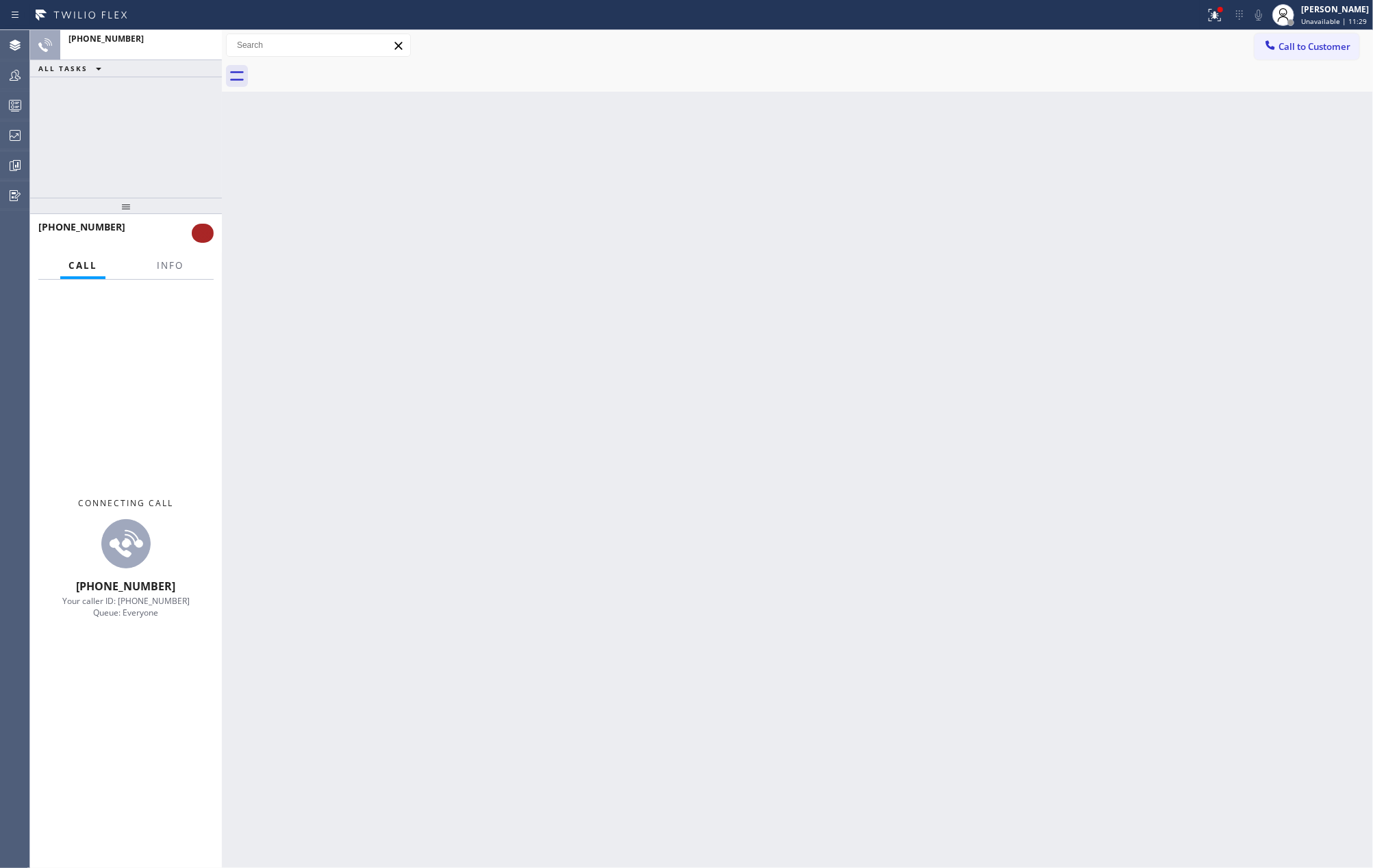
click at [206, 233] on button at bounding box center [203, 233] width 22 height 19
click at [181, 270] on span "Info" at bounding box center [170, 266] width 27 height 13
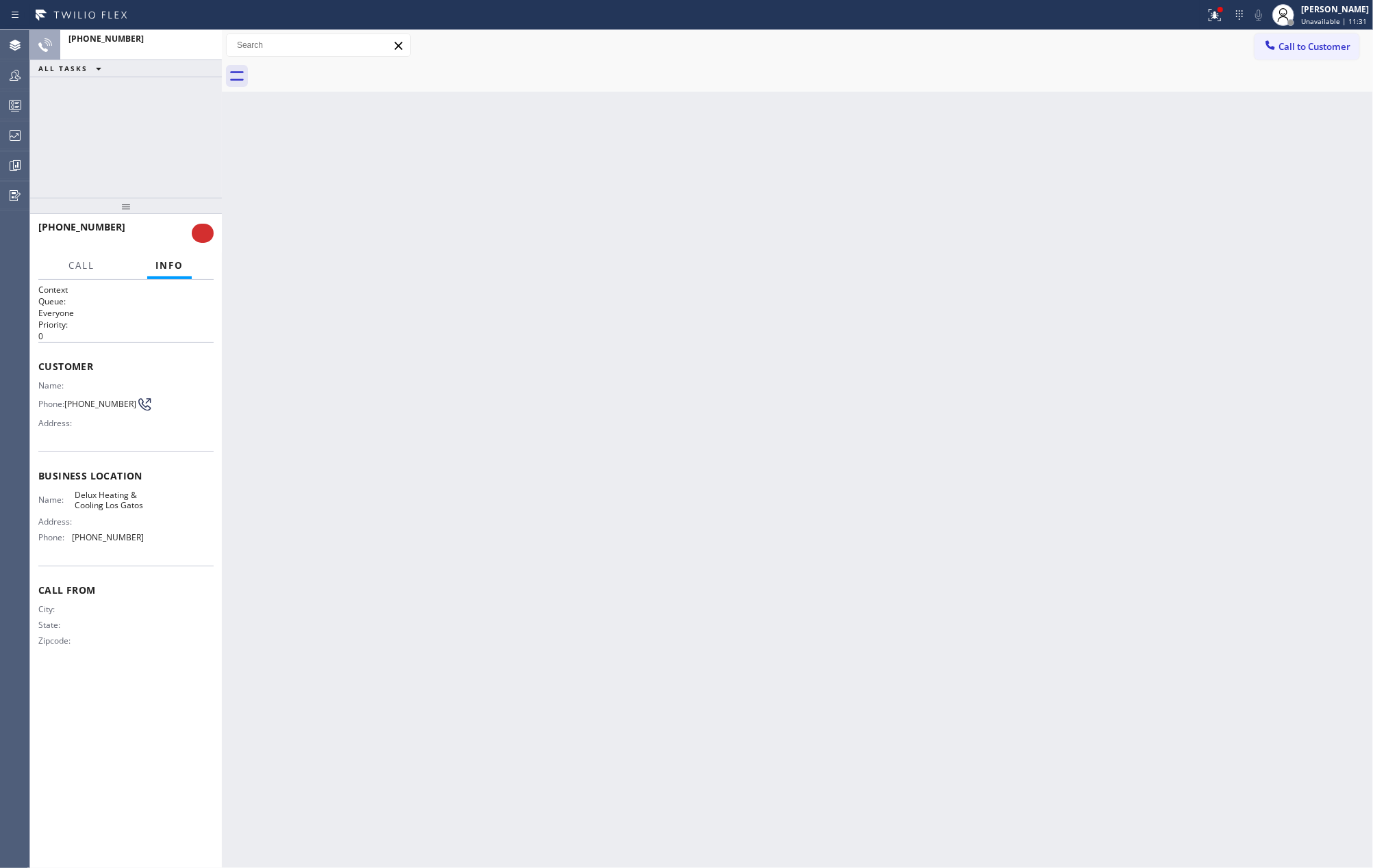
click at [140, 390] on div "Name:" at bounding box center [91, 385] width 106 height 10
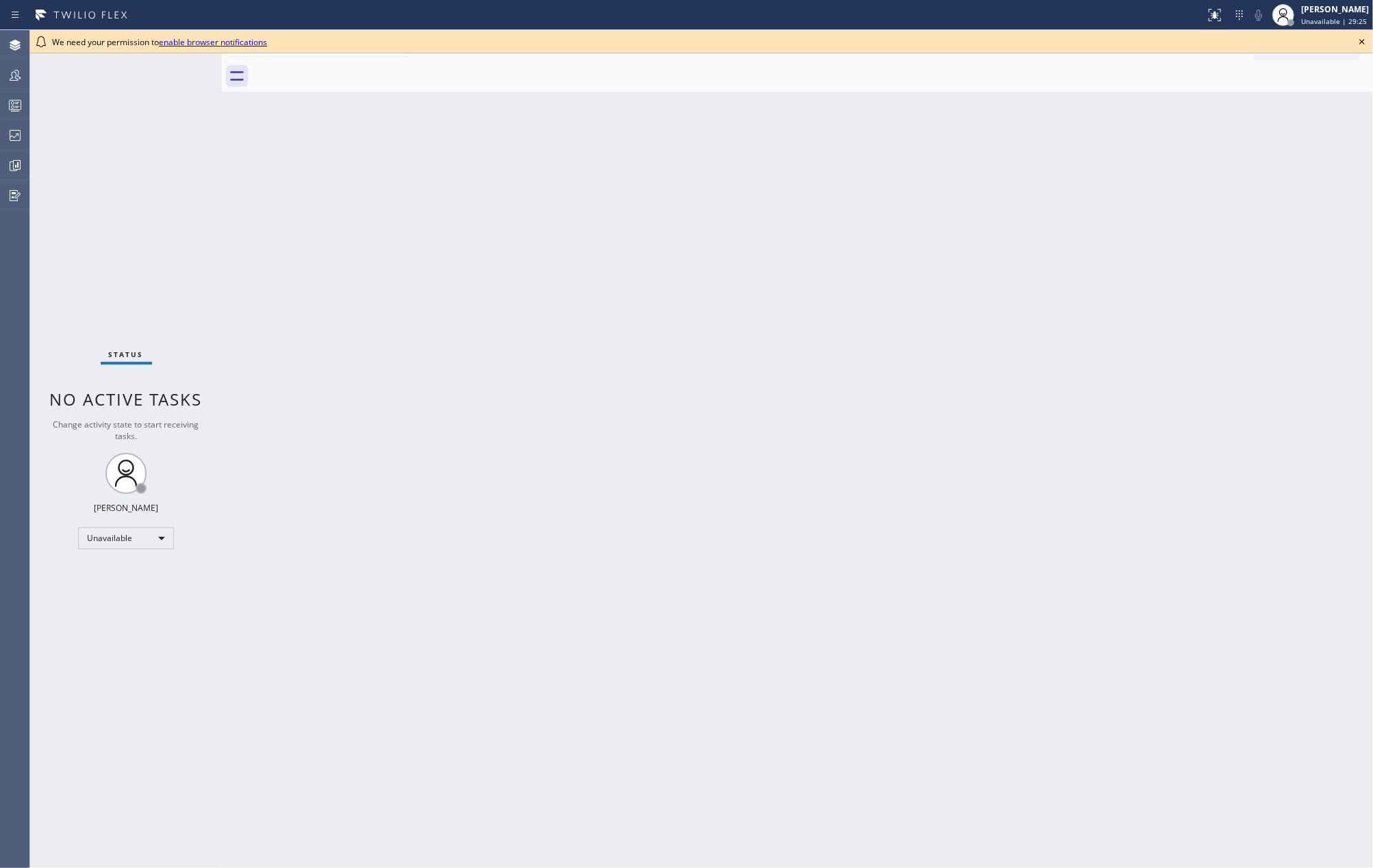
click at [1357, 34] on icon at bounding box center [1361, 41] width 16 height 16
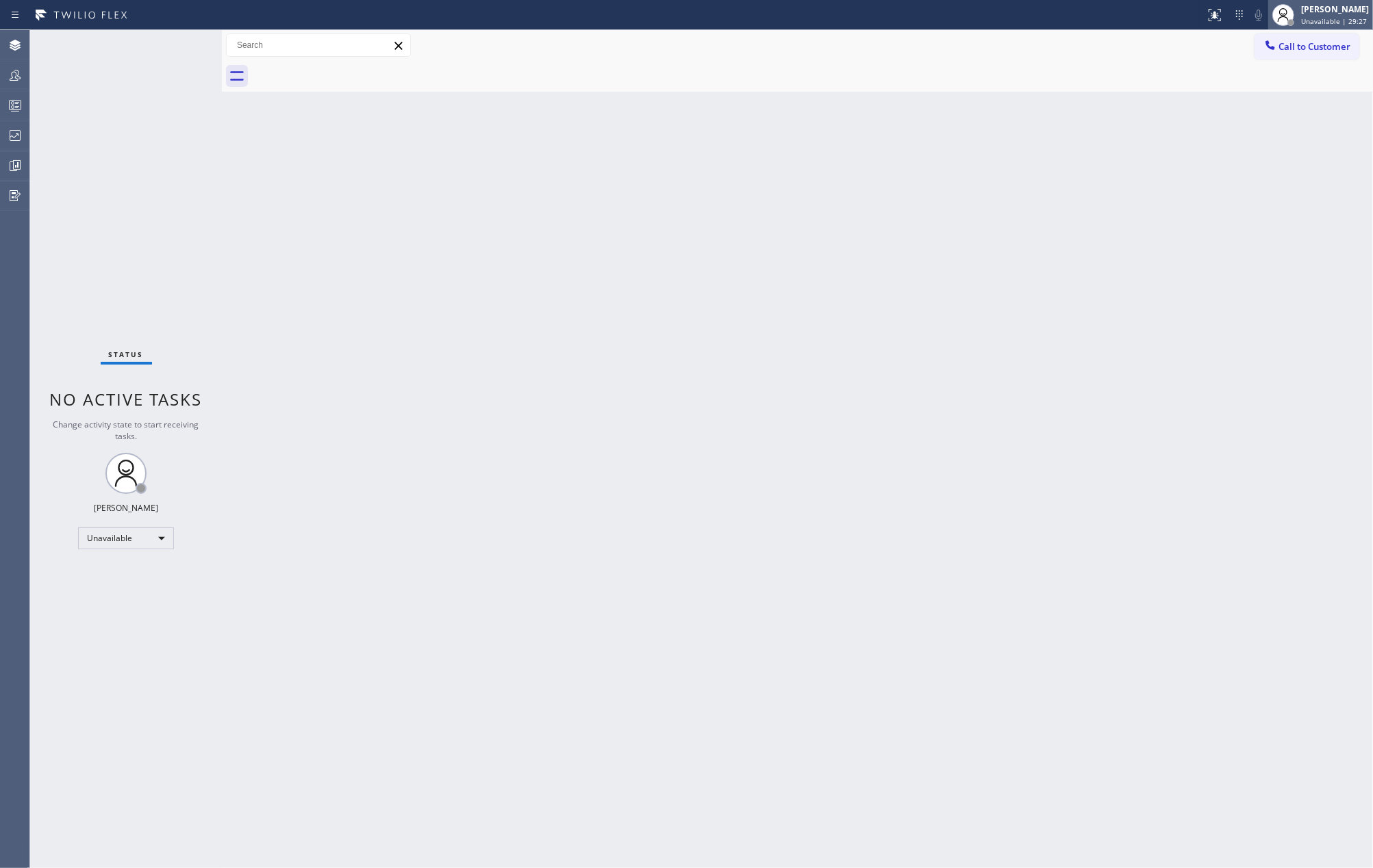
click at [1329, 14] on div "[PERSON_NAME]" at bounding box center [1334, 9] width 68 height 12
click at [1293, 52] on button "Offline" at bounding box center [1304, 55] width 137 height 18
click at [10, 102] on rect at bounding box center [15, 105] width 12 height 10
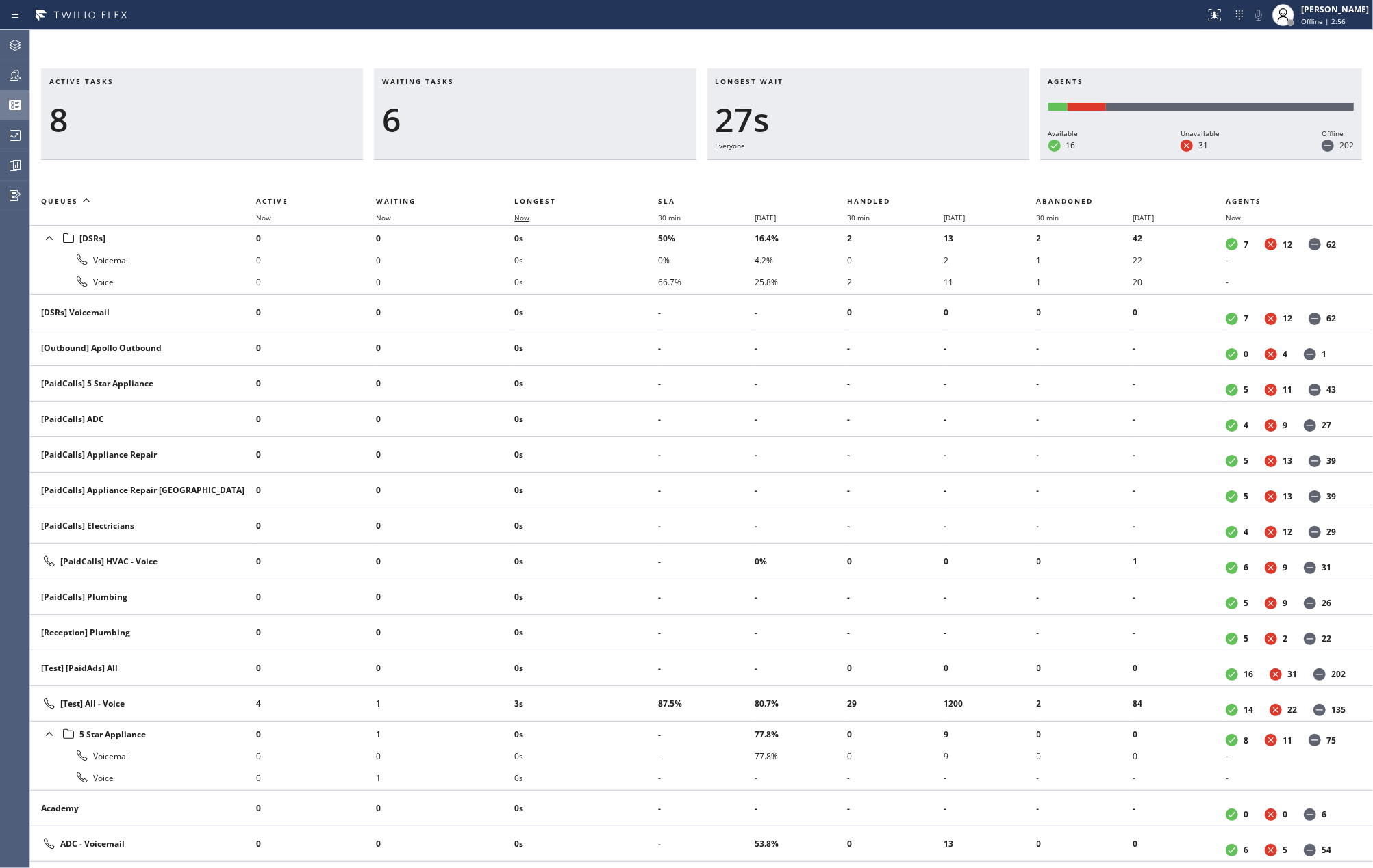
click at [524, 217] on span "Now" at bounding box center [522, 218] width 15 height 10
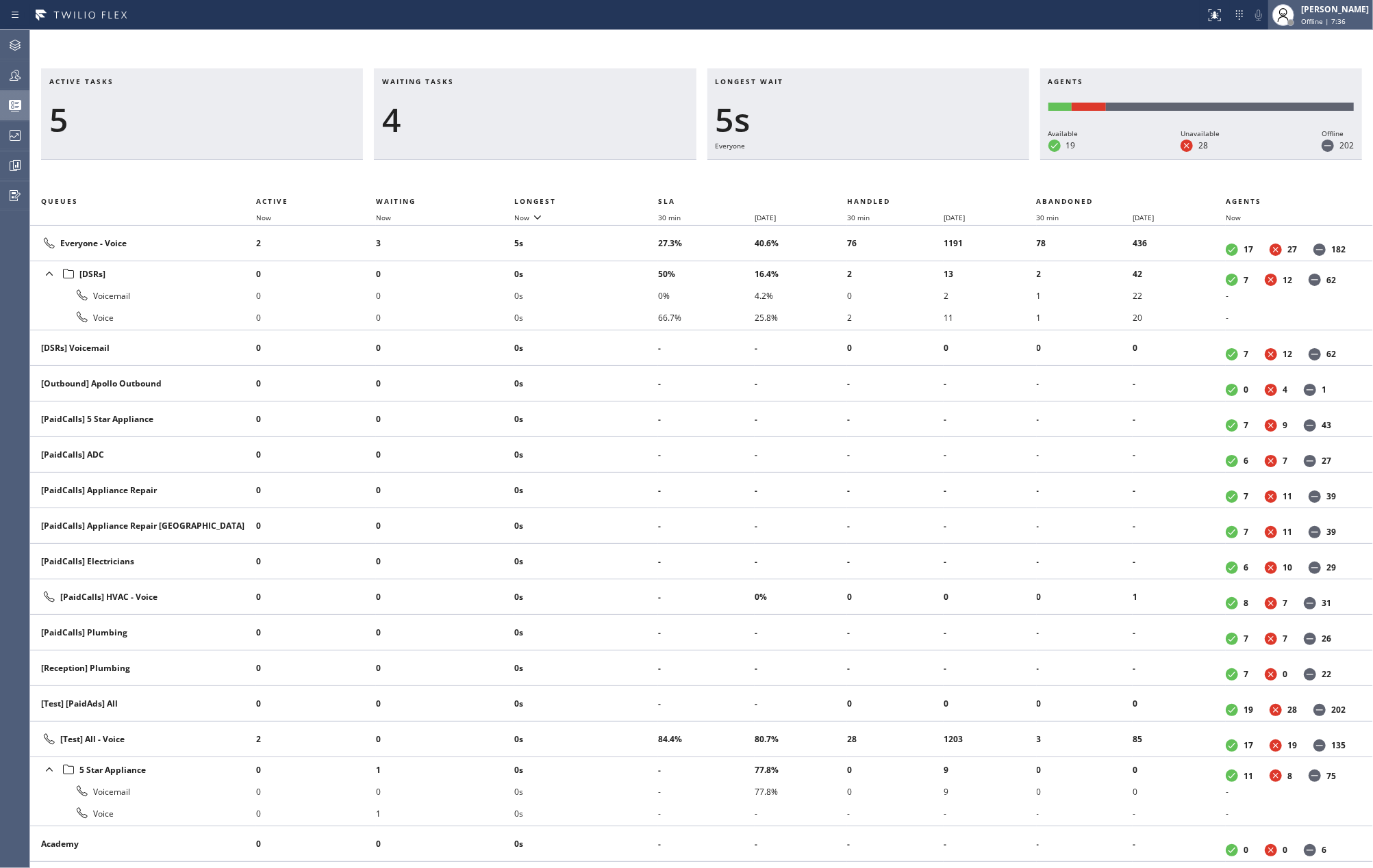
click at [1361, 13] on div "[PERSON_NAME]" at bounding box center [1334, 9] width 68 height 12
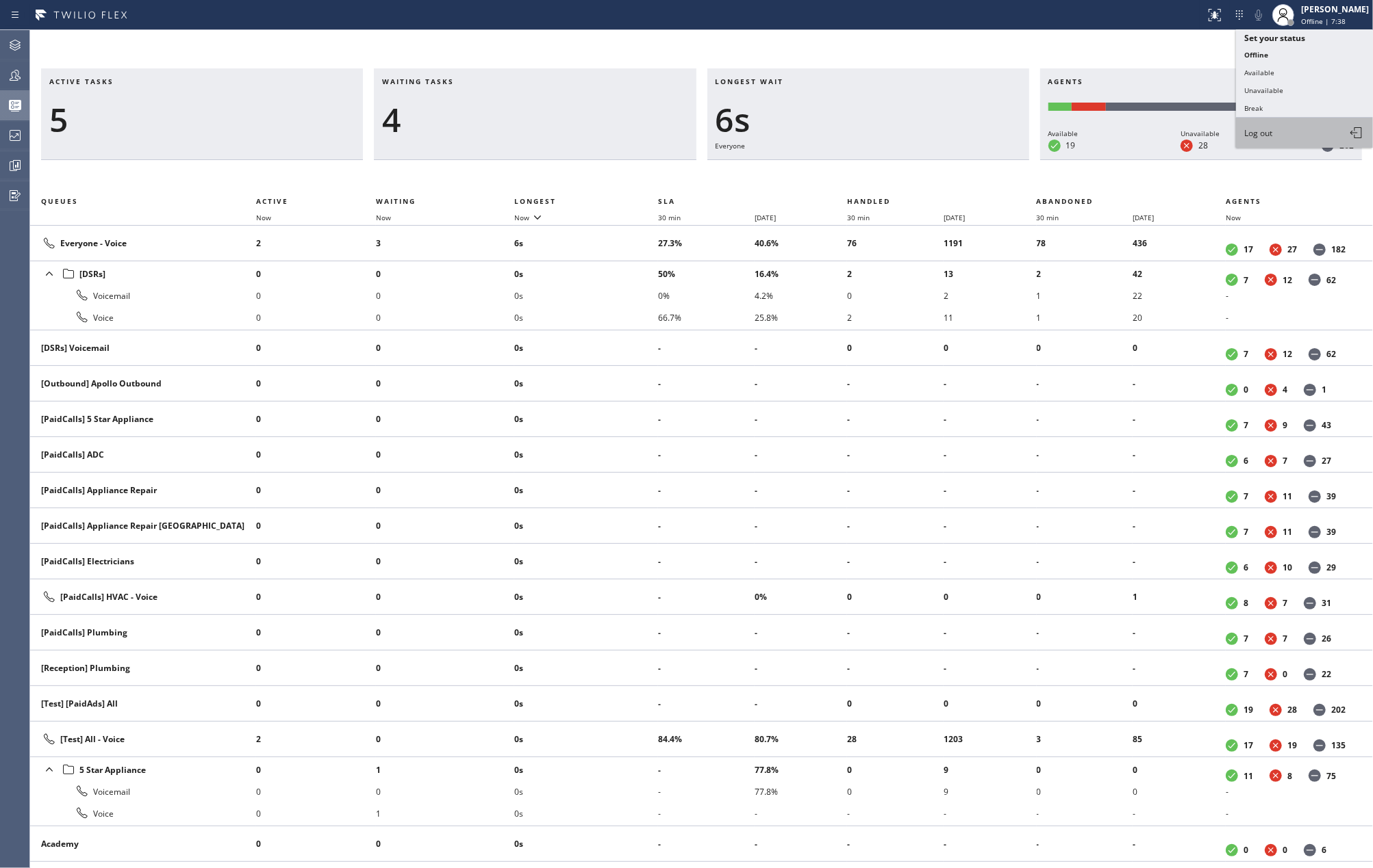
click at [1284, 124] on button "Log out" at bounding box center [1304, 133] width 137 height 30
